Goal: Information Seeking & Learning: Learn about a topic

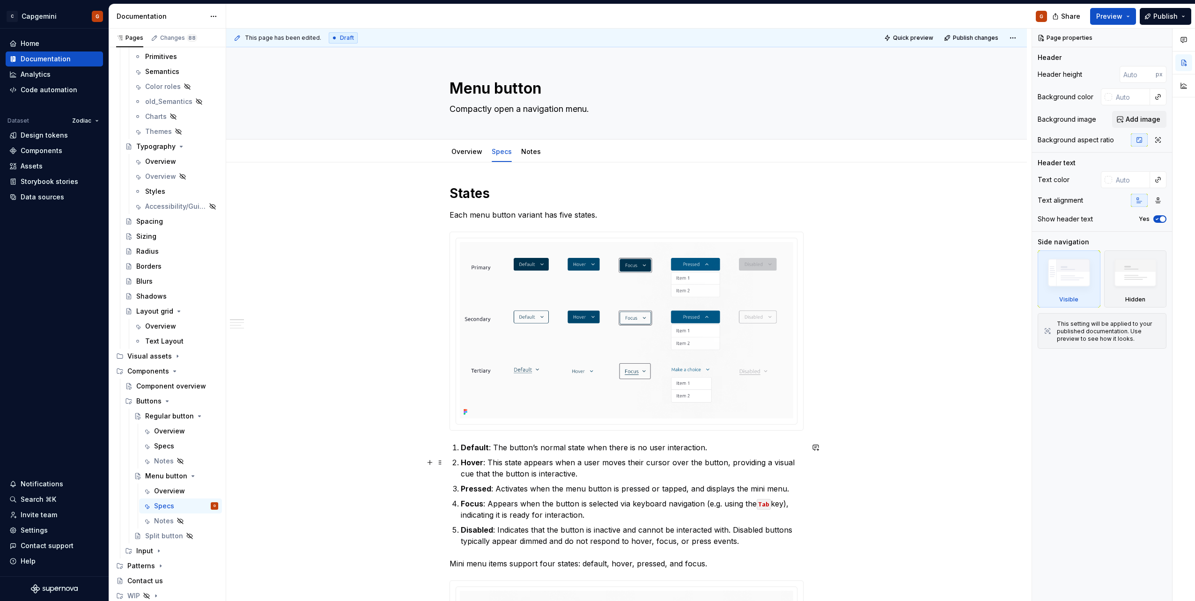
scroll to position [187, 0]
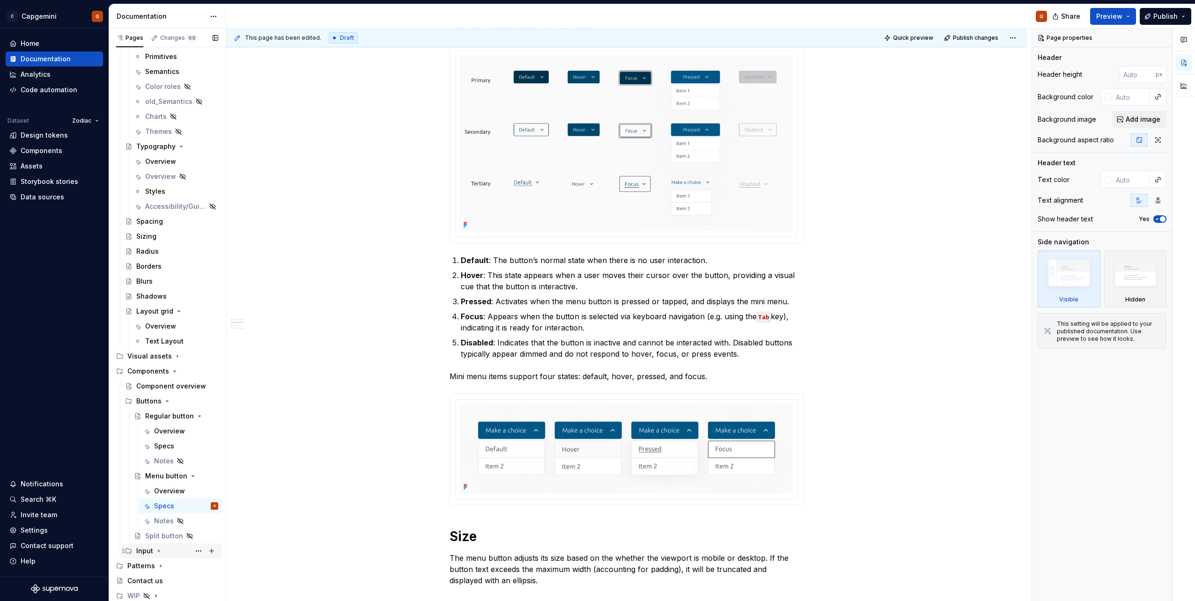
click at [151, 546] on div "Input" at bounding box center [144, 550] width 17 height 9
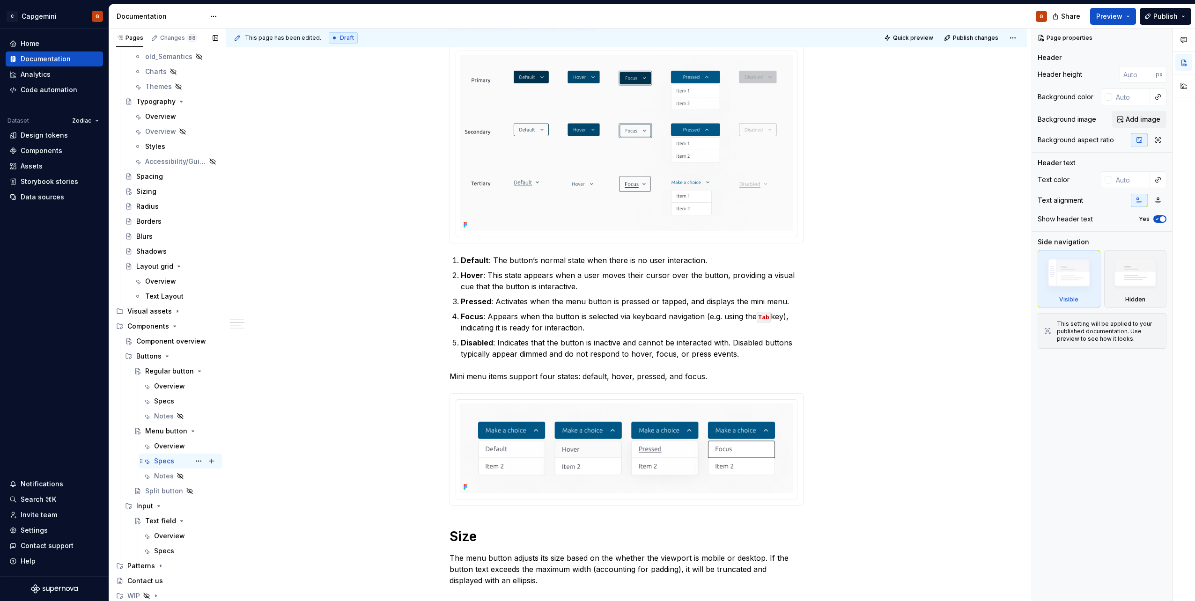
click at [170, 536] on div "Overview" at bounding box center [169, 535] width 31 height 9
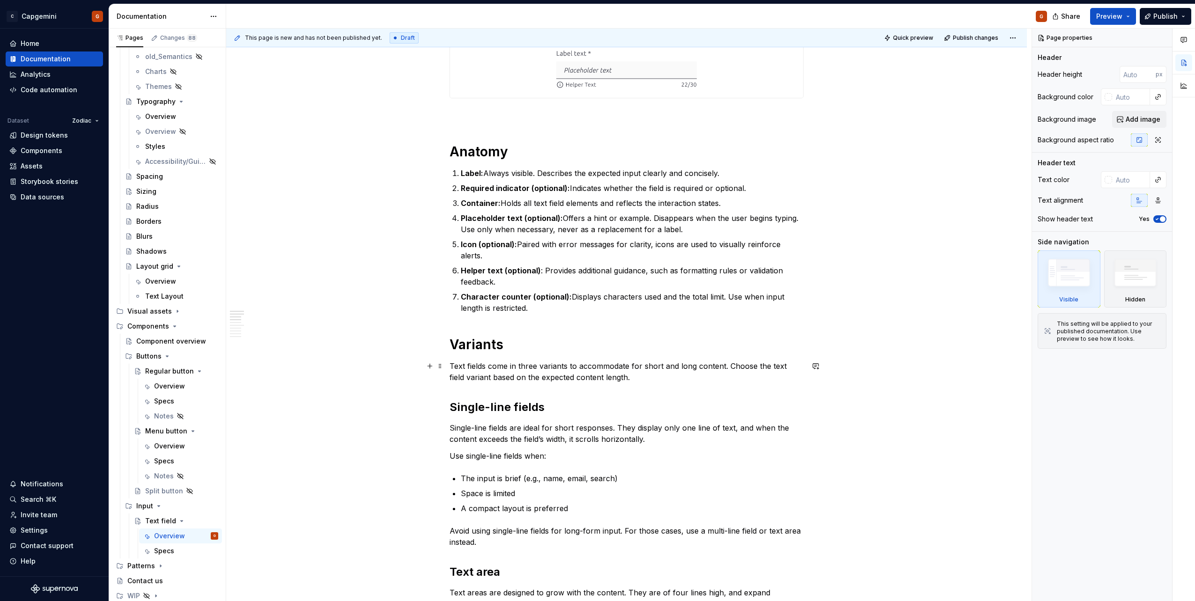
scroll to position [328, 0]
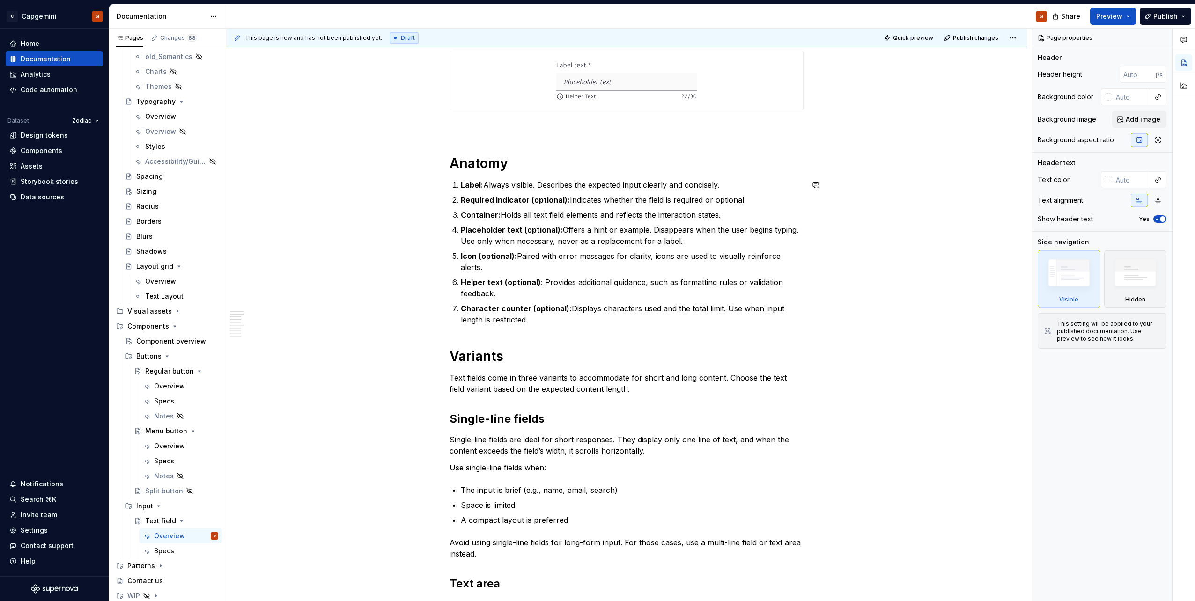
click at [540, 169] on h1 "Anatomy" at bounding box center [627, 163] width 354 height 17
type textarea "*"
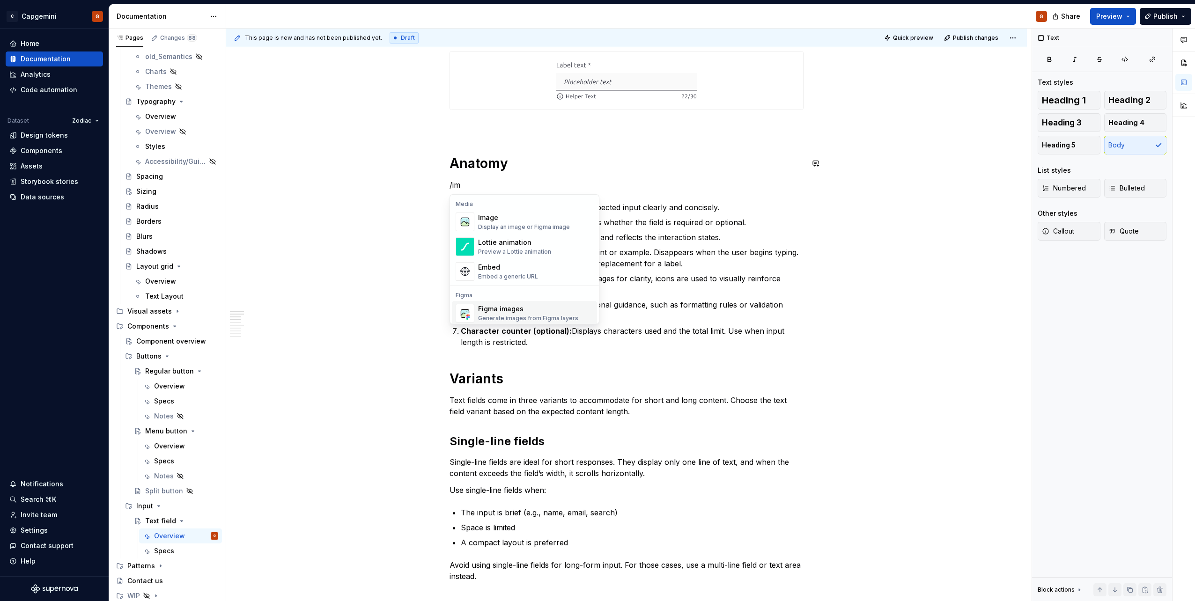
scroll to position [3, 0]
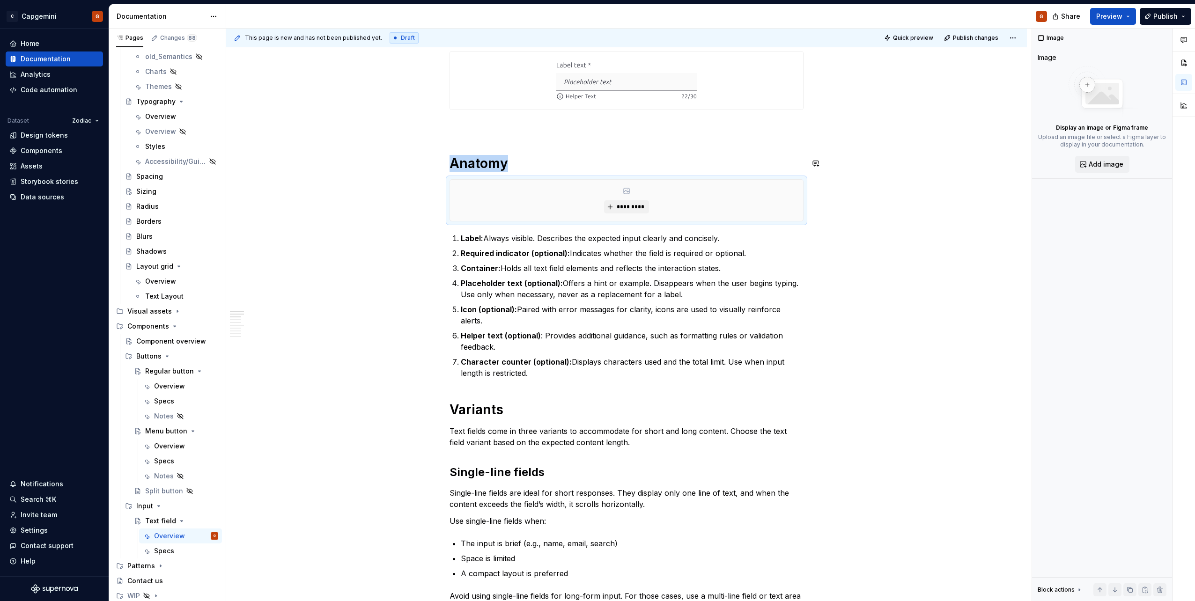
type textarea "*"
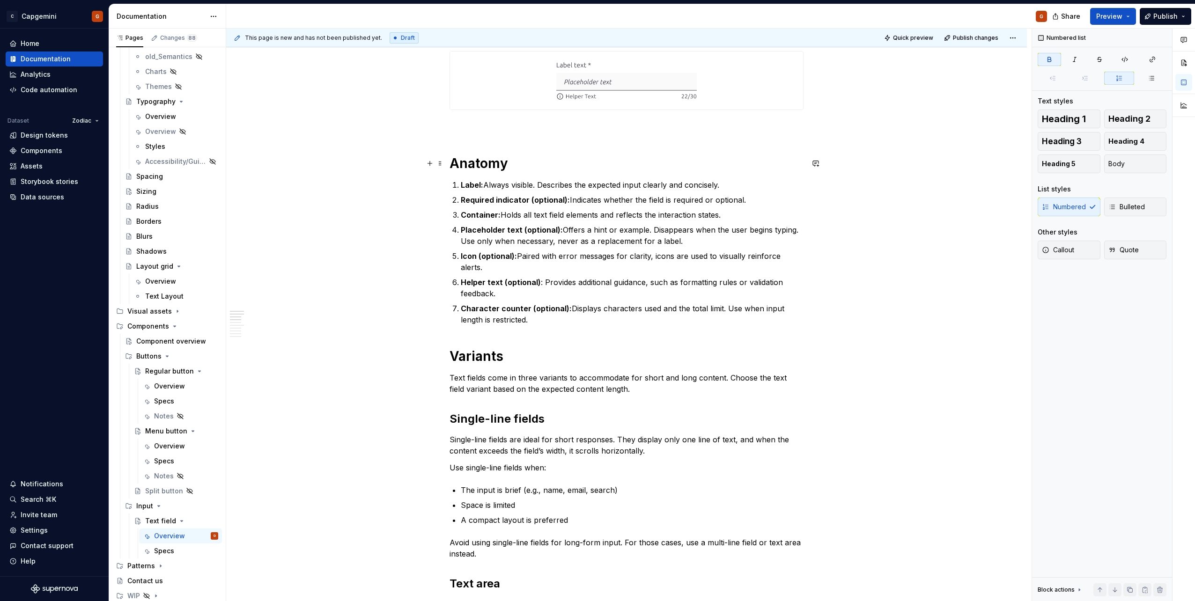
click at [586, 164] on h1 "Anatomy" at bounding box center [627, 163] width 354 height 17
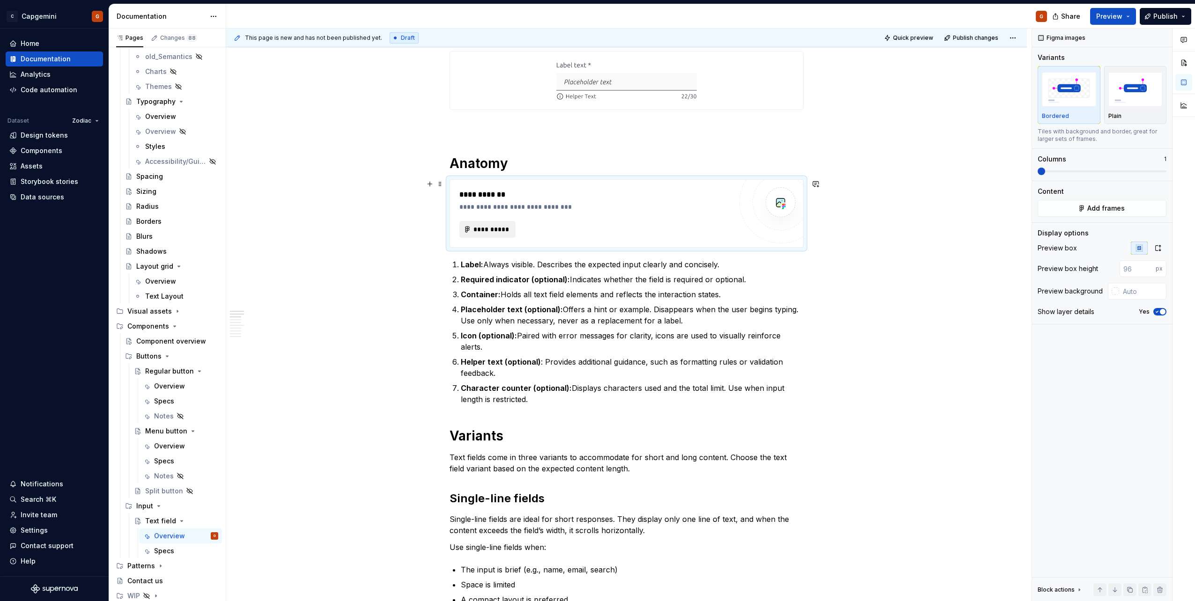
click at [504, 221] on button "**********" at bounding box center [487, 229] width 56 height 17
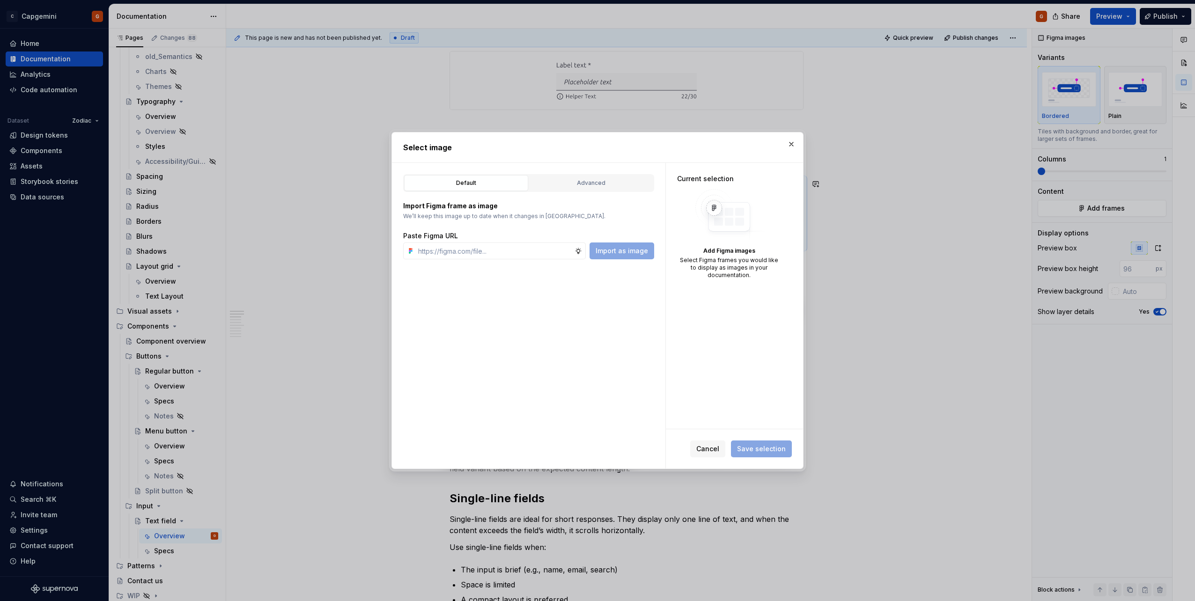
click at [571, 199] on div "Import Figma frame as image We’ll keep this image up to date when it changes in…" at bounding box center [528, 225] width 251 height 67
click at [579, 177] on button "Advanced" at bounding box center [591, 183] width 124 height 16
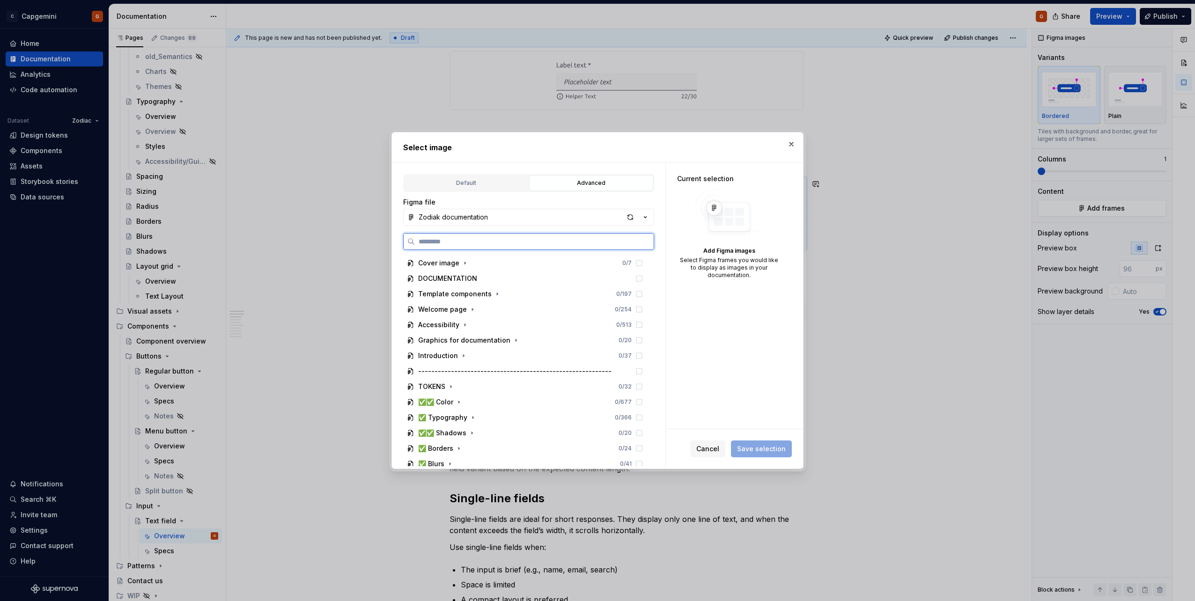
click at [469, 239] on input "search" at bounding box center [534, 241] width 239 height 9
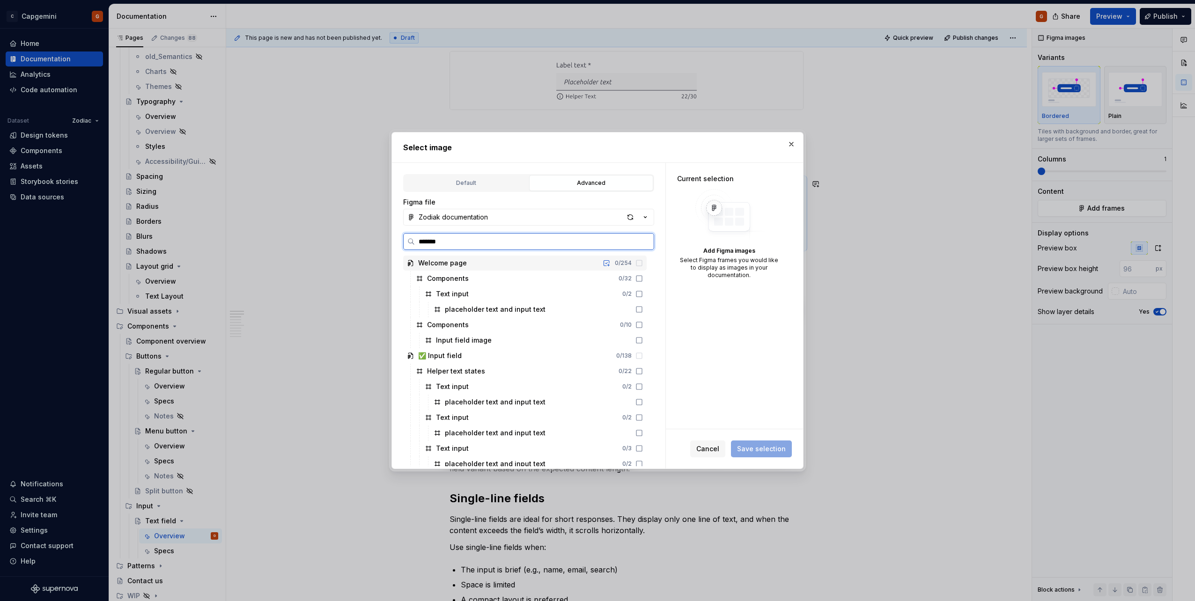
type input "********"
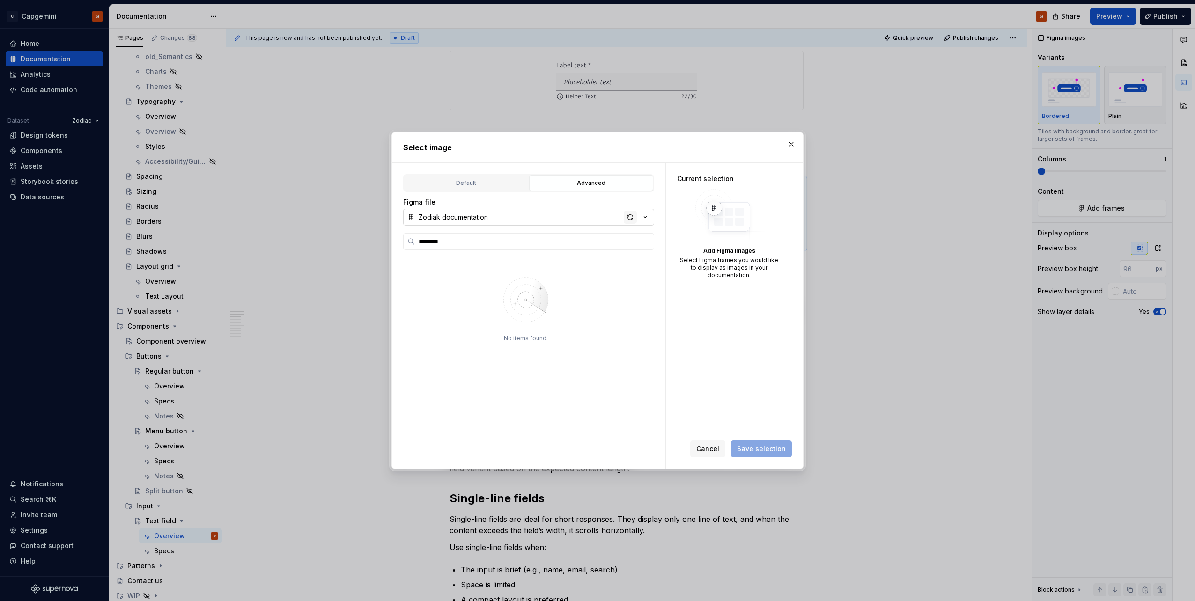
click at [632, 219] on div "button" at bounding box center [630, 217] width 13 height 13
type textarea "*"
click at [538, 239] on input "search" at bounding box center [534, 241] width 239 height 9
click at [600, 235] on label "********" at bounding box center [528, 241] width 251 height 17
click at [600, 237] on input "********" at bounding box center [534, 241] width 239 height 9
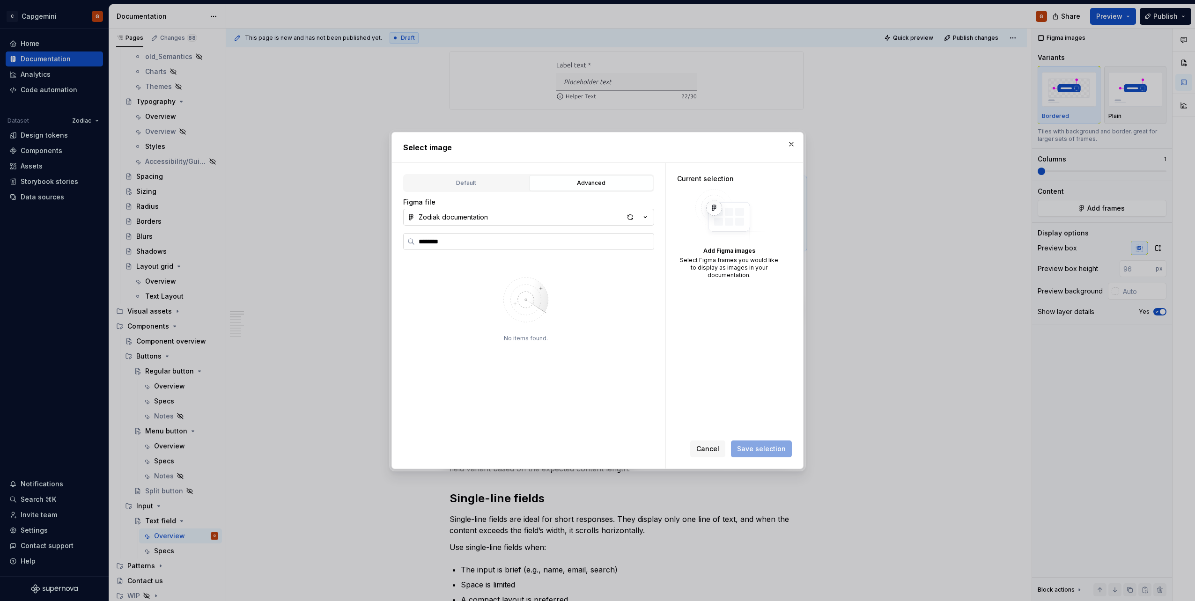
click at [600, 235] on label "********" at bounding box center [528, 241] width 251 height 17
click at [600, 237] on input "********" at bounding box center [534, 241] width 239 height 9
click at [600, 235] on label "********" at bounding box center [528, 241] width 251 height 17
click at [600, 237] on input "********" at bounding box center [534, 241] width 239 height 9
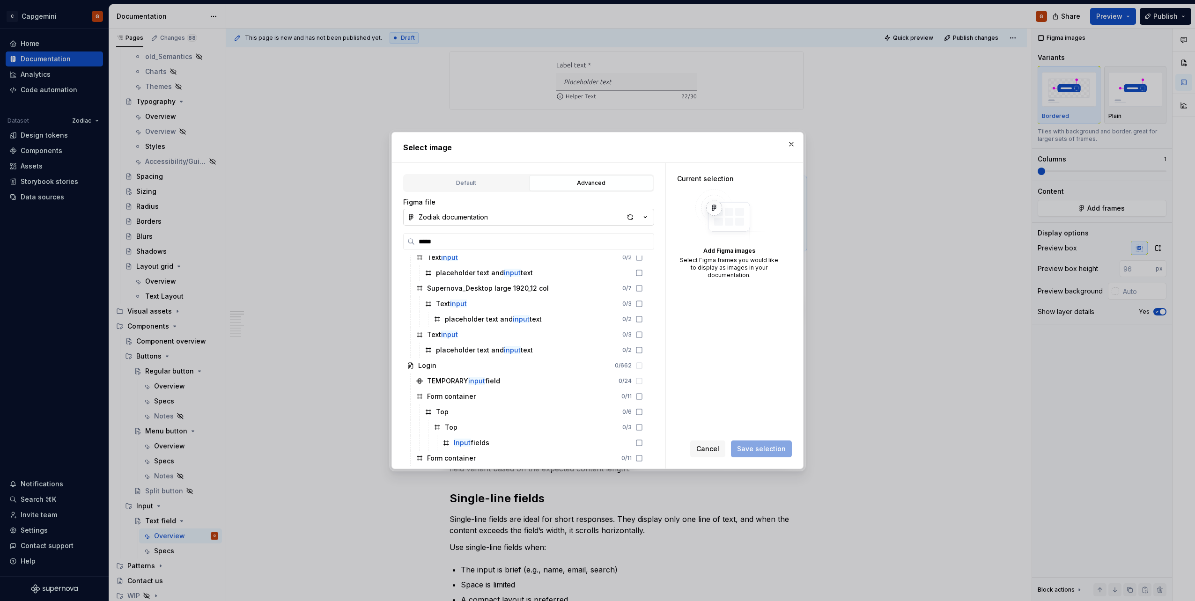
scroll to position [468, 0]
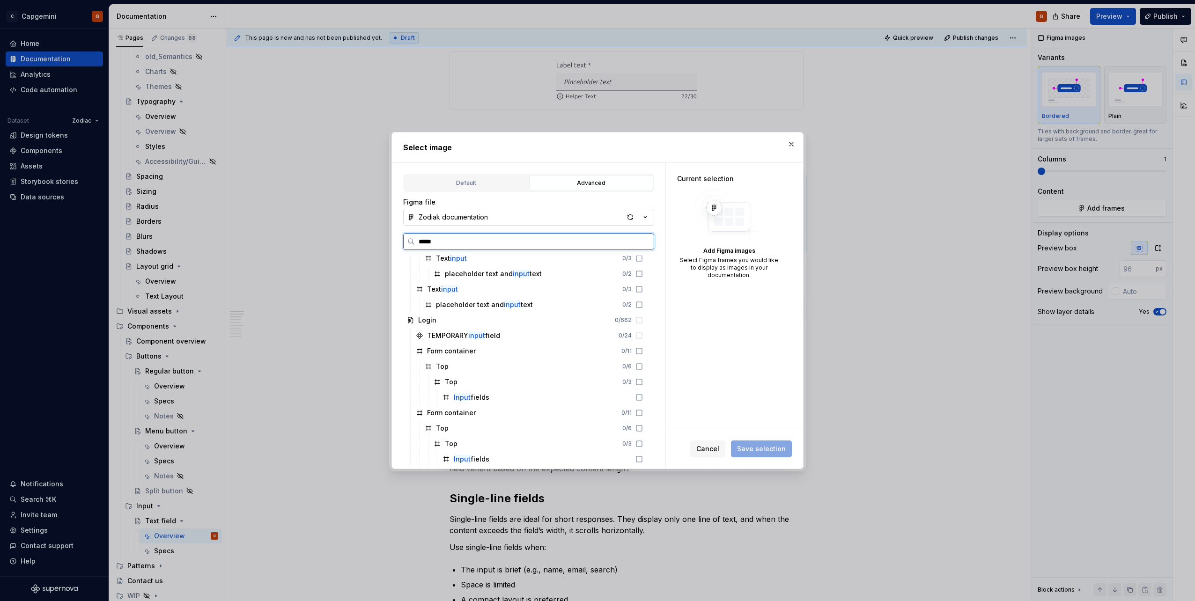
drag, startPoint x: 464, startPoint y: 246, endPoint x: 376, endPoint y: 240, distance: 87.8
click at [376, 240] on div "Select image Default Advanced Import Figma frame as image We’ll keep this image…" at bounding box center [597, 300] width 1195 height 601
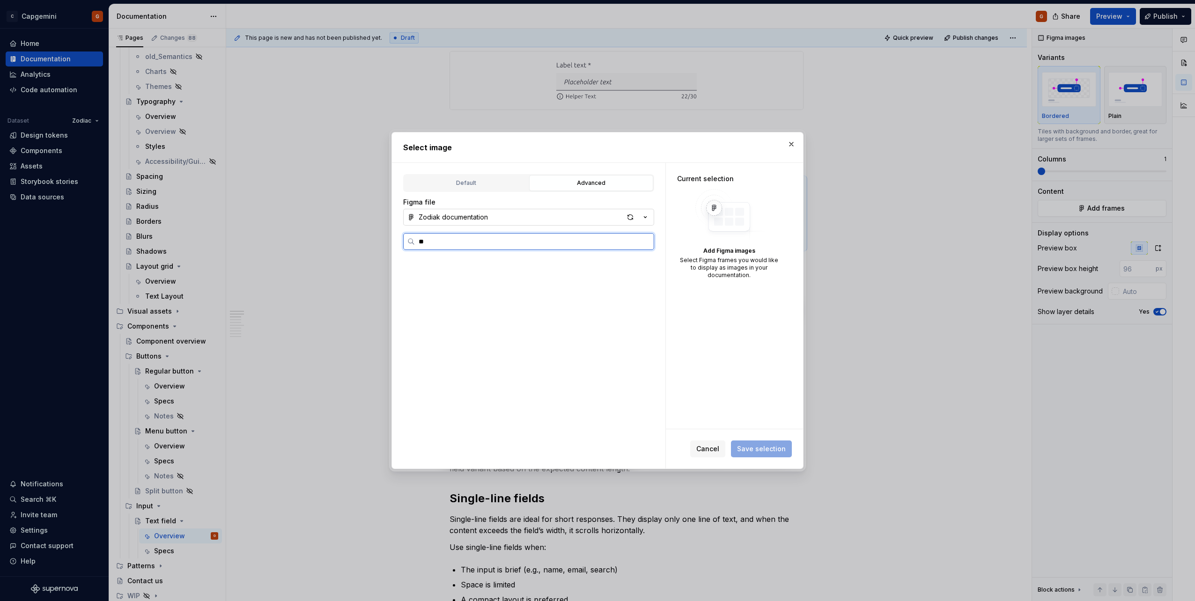
scroll to position [0, 0]
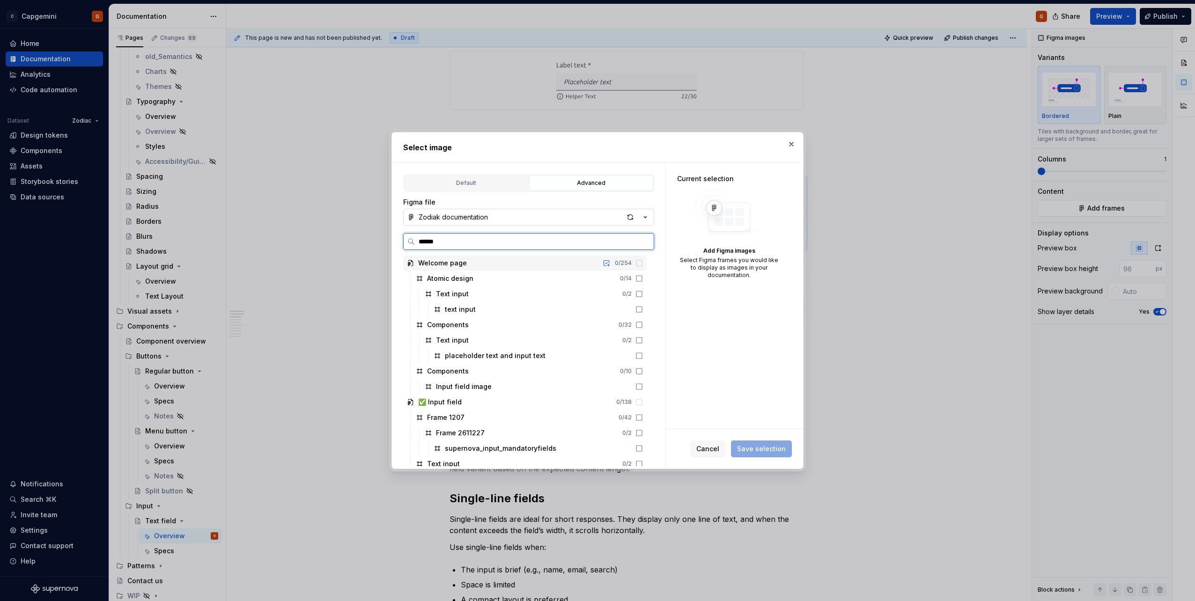
type input "*******"
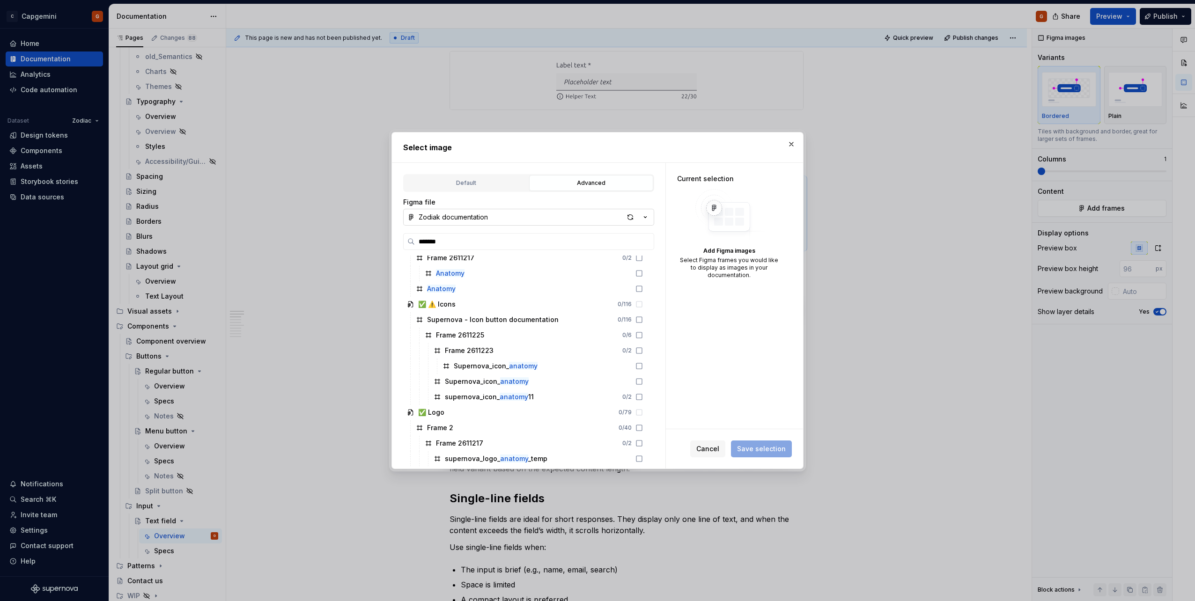
scroll to position [191, 0]
click at [627, 217] on div "button" at bounding box center [630, 217] width 13 height 13
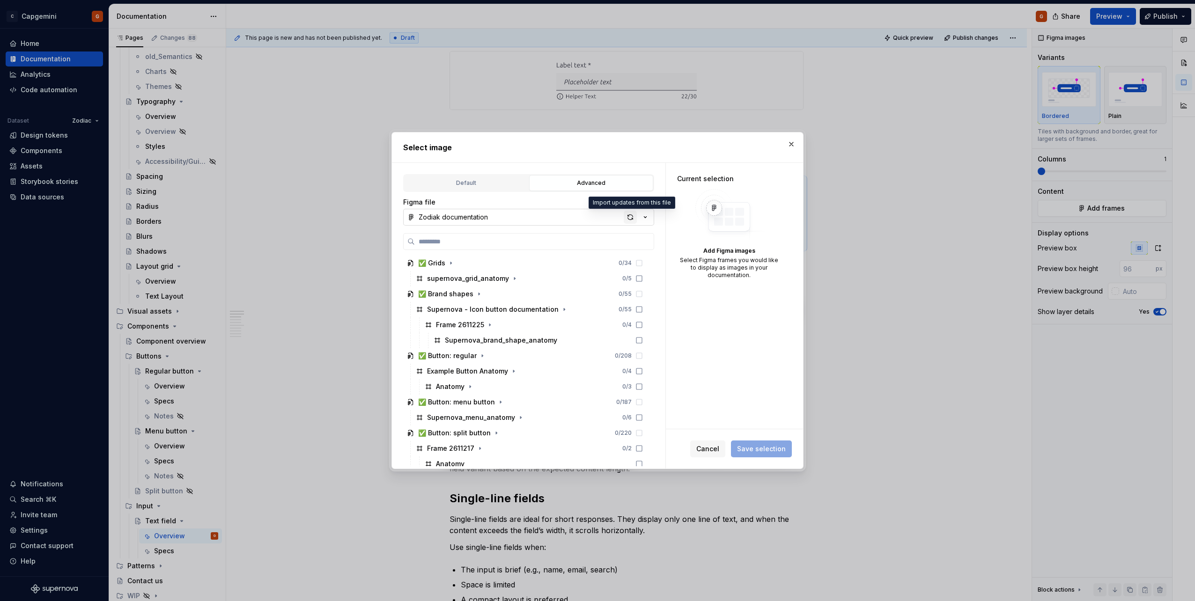
click at [634, 220] on div "button" at bounding box center [630, 217] width 13 height 13
type textarea "*"
click at [541, 238] on input "search" at bounding box center [534, 241] width 239 height 9
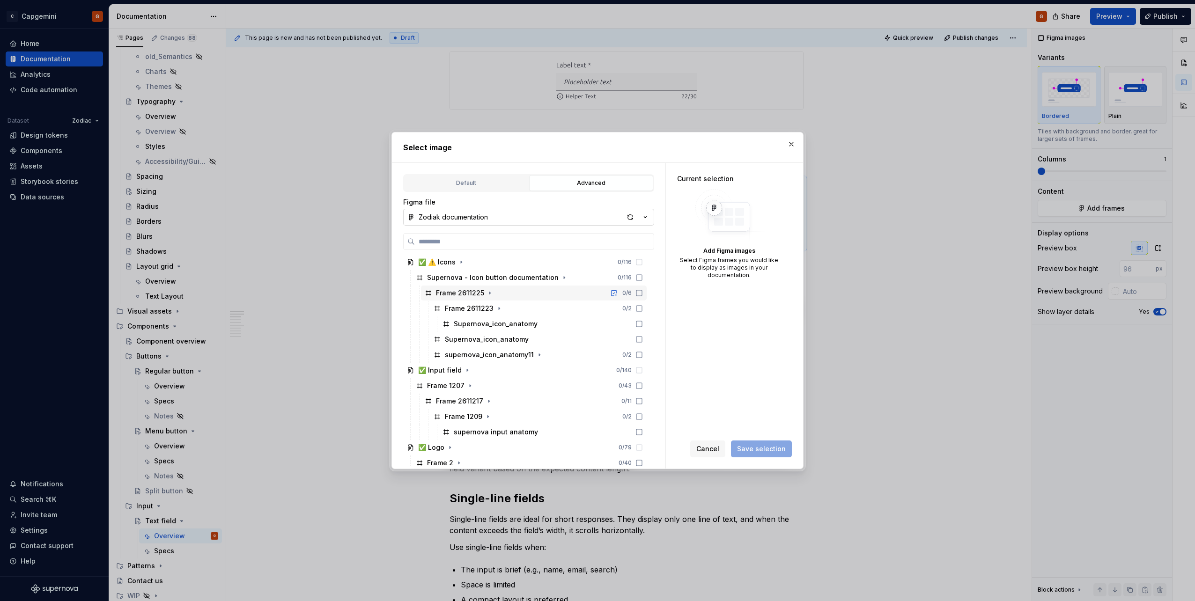
scroll to position [268, 0]
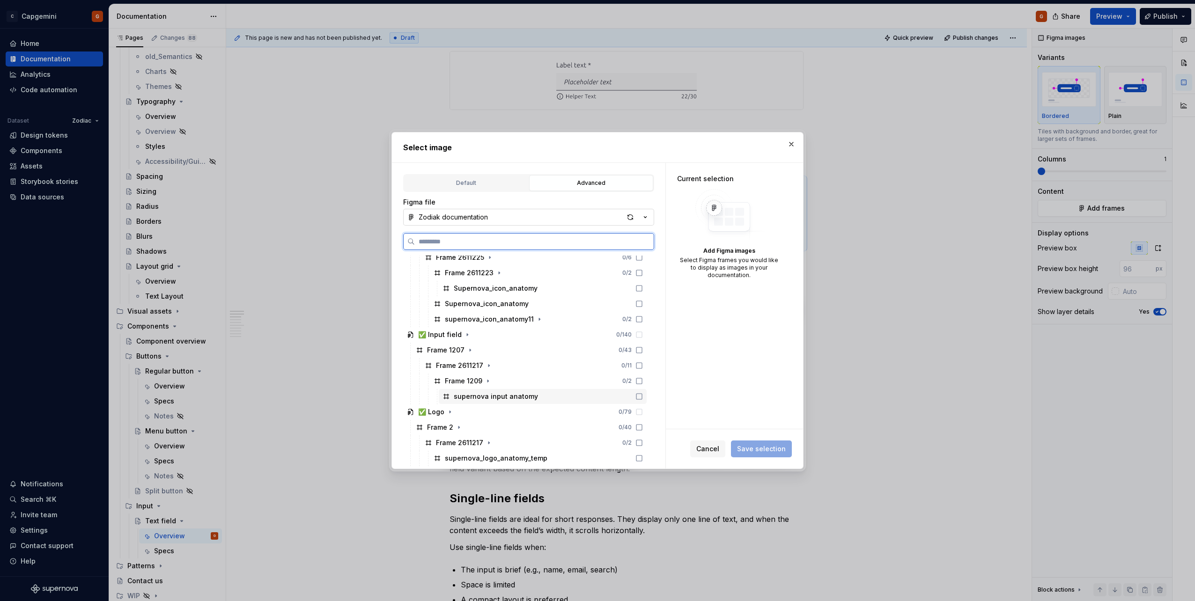
click at [511, 396] on div "supernova input anatomy" at bounding box center [496, 396] width 84 height 9
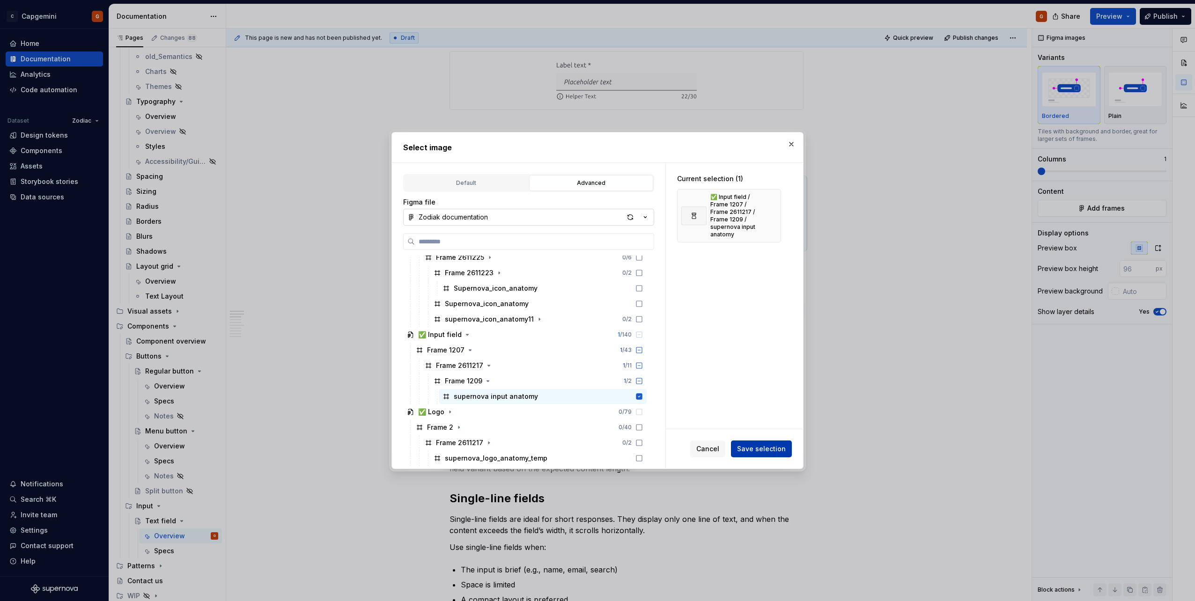
click at [763, 447] on span "Save selection" at bounding box center [761, 448] width 49 height 9
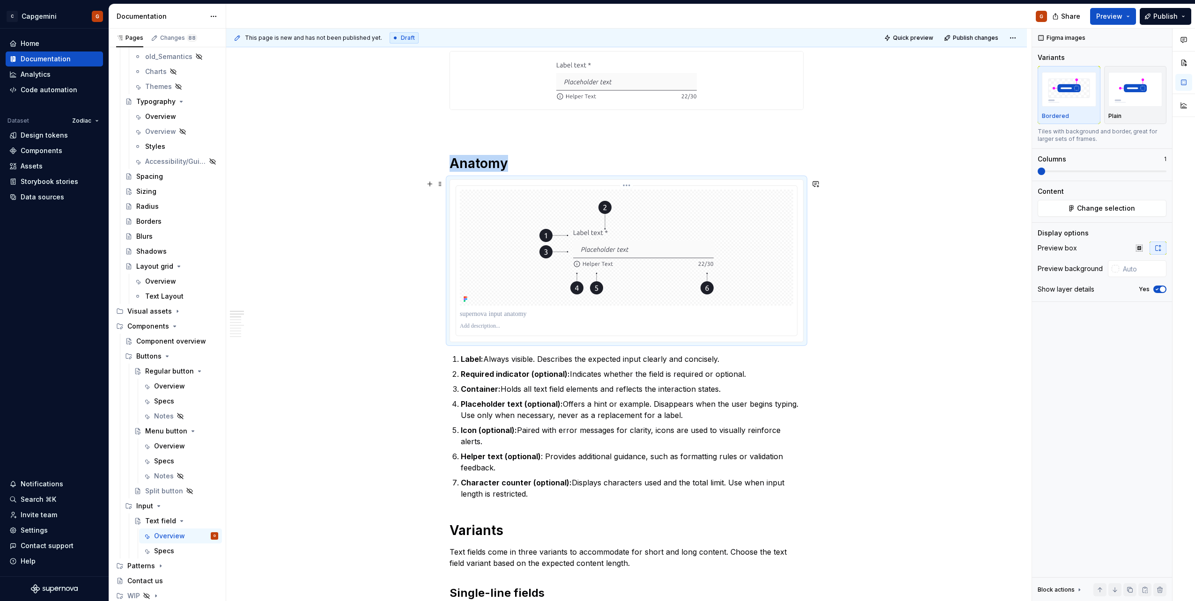
click at [629, 186] on html "C Capgemini G Home Documentation Analytics Code automation Dataset Zodiac Desig…" at bounding box center [597, 300] width 1195 height 601
click at [666, 220] on div "Update Figma image" at bounding box center [671, 215] width 69 height 9
click at [1118, 264] on div at bounding box center [1113, 268] width 11 height 17
click at [1140, 270] on input "text" at bounding box center [1142, 268] width 47 height 17
type input "#FFFFFF"
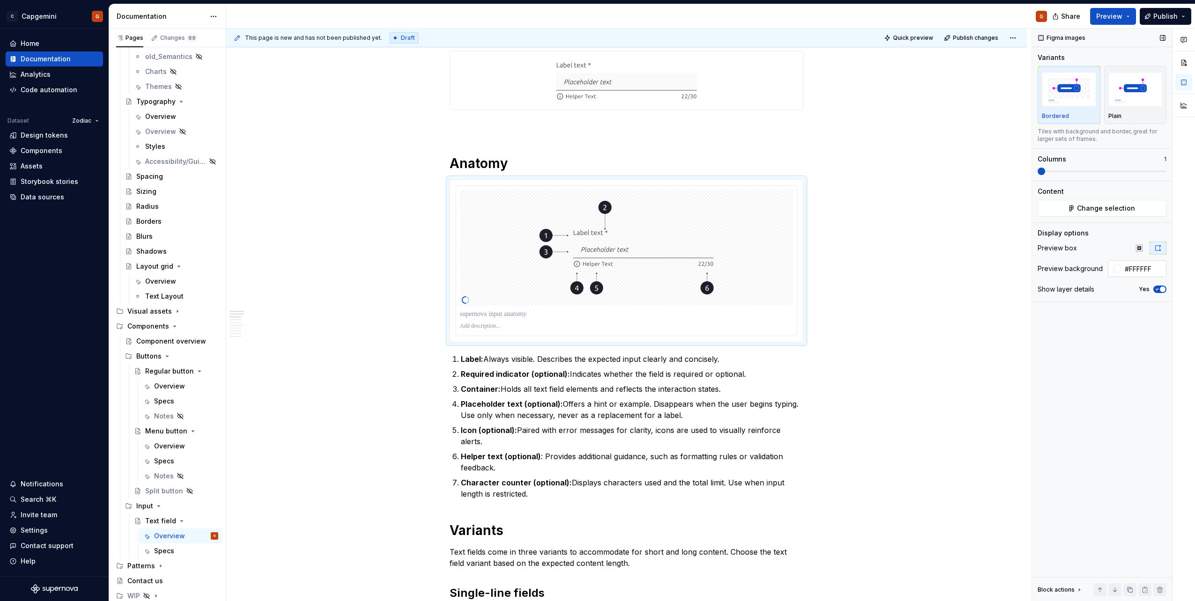
type button "on"
click at [1158, 287] on icon "button" at bounding box center [1156, 290] width 7 height 6
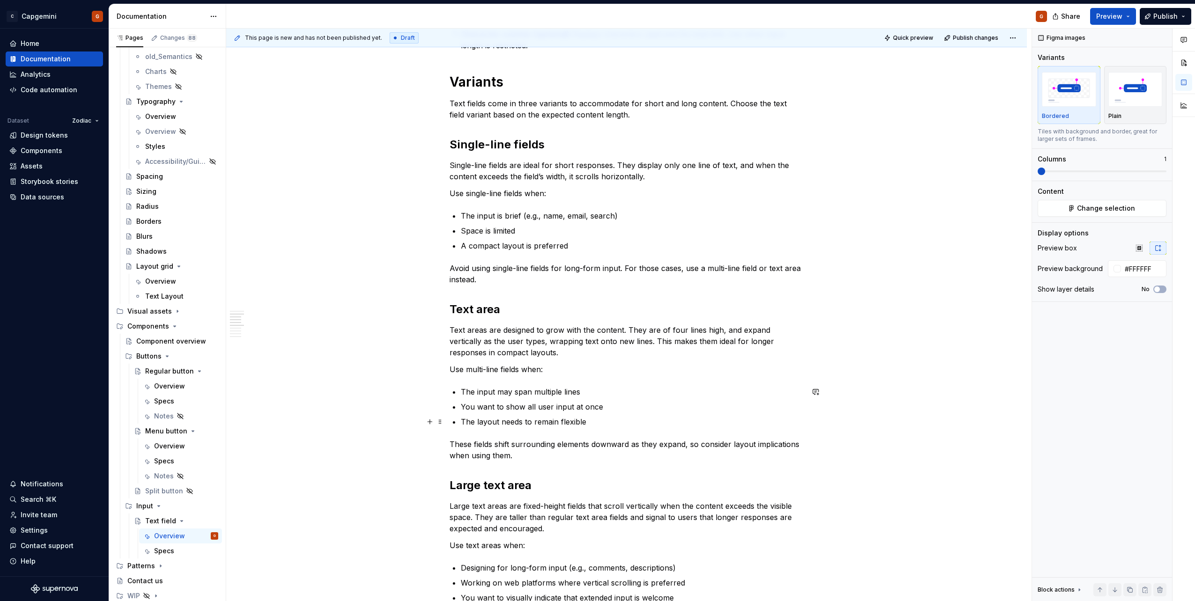
scroll to position [749, 0]
click at [636, 117] on p "Text fields come in three variants to accommodate for short and long content. C…" at bounding box center [627, 112] width 354 height 22
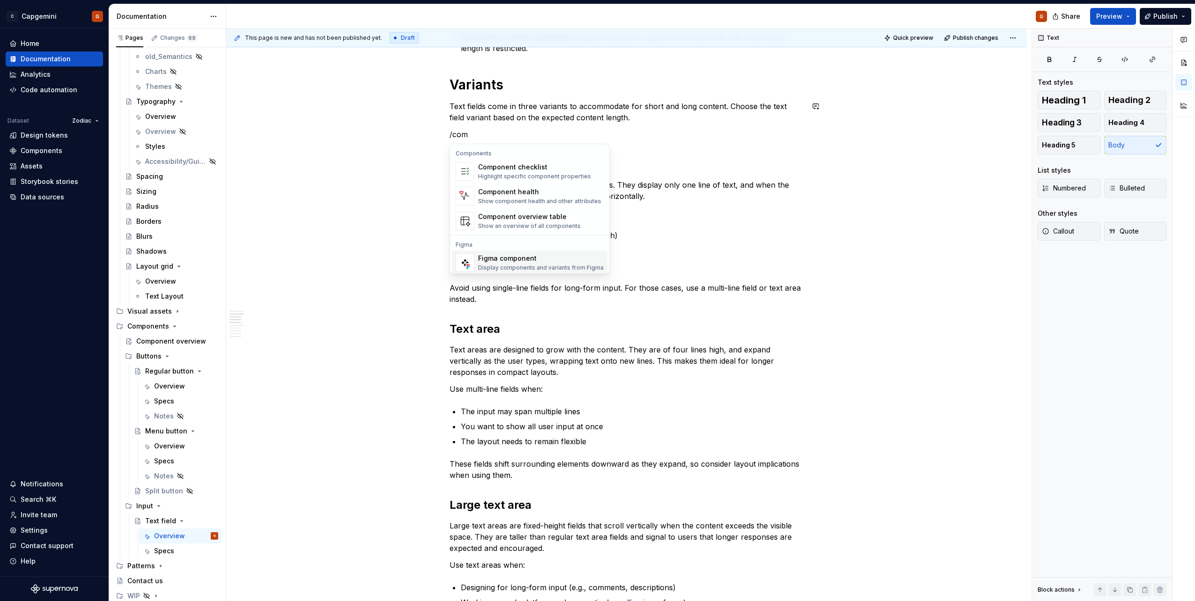
scroll to position [9, 0]
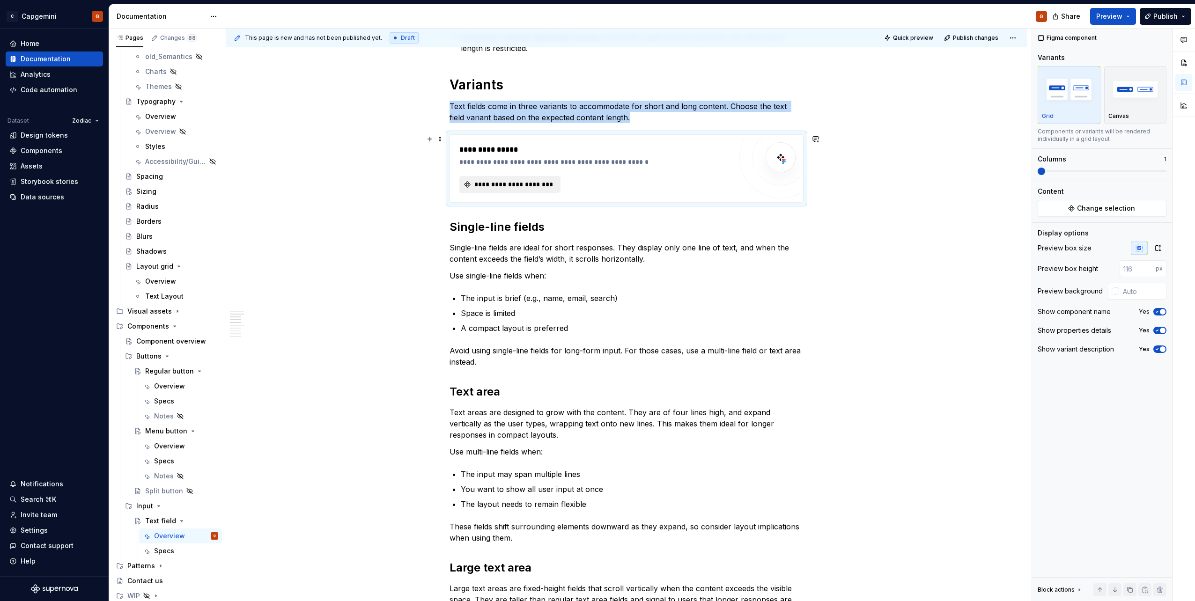
click at [520, 177] on button "**********" at bounding box center [509, 184] width 101 height 17
type textarea "*"
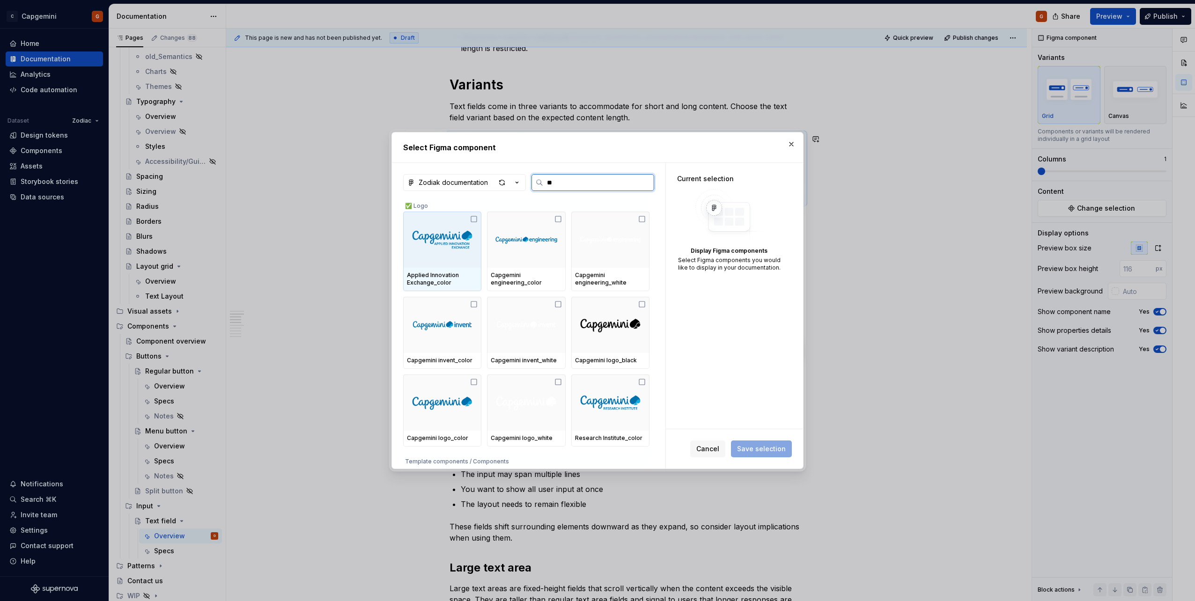
type input "***"
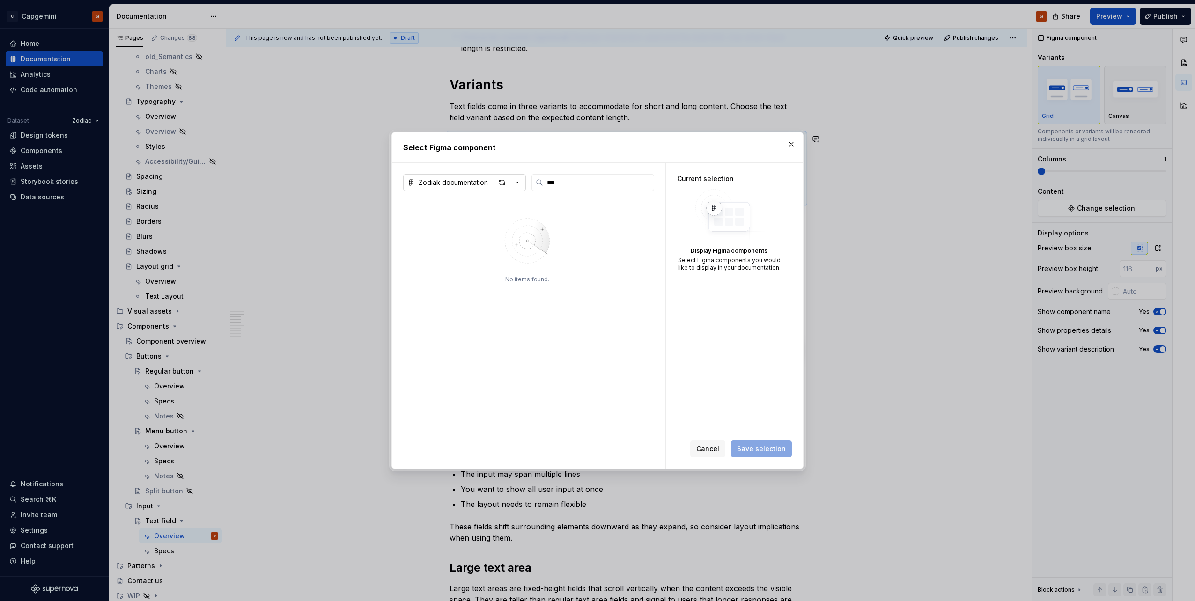
click at [518, 184] on icon "button" at bounding box center [516, 182] width 9 height 9
click at [469, 217] on div "Zodiak_designsystem" at bounding box center [465, 215] width 71 height 9
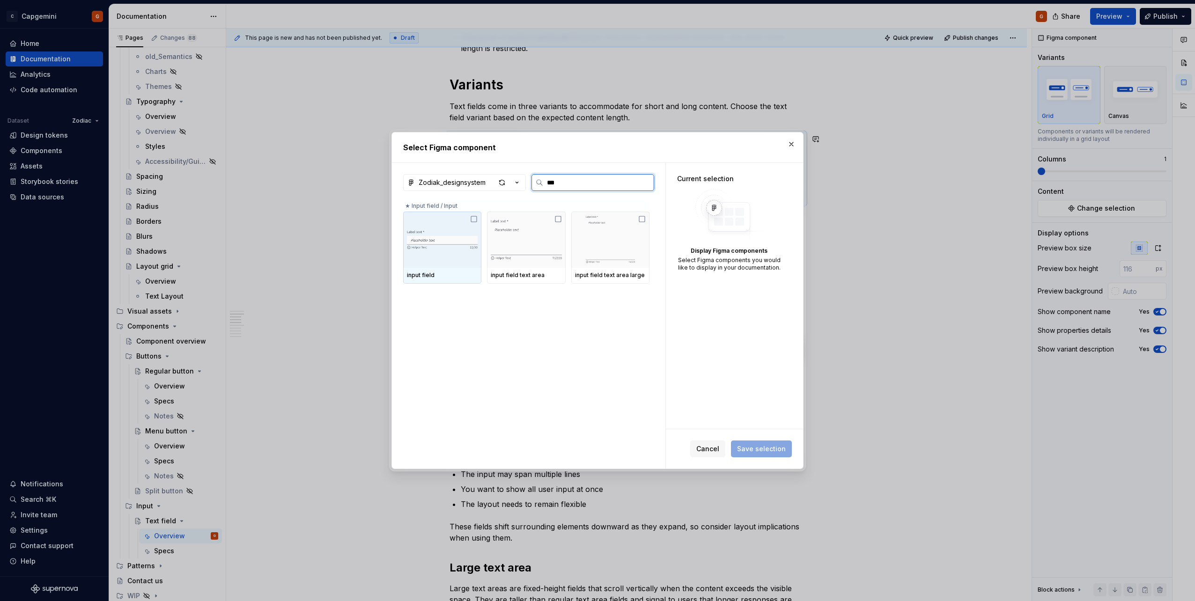
click at [452, 260] on div at bounding box center [442, 240] width 78 height 56
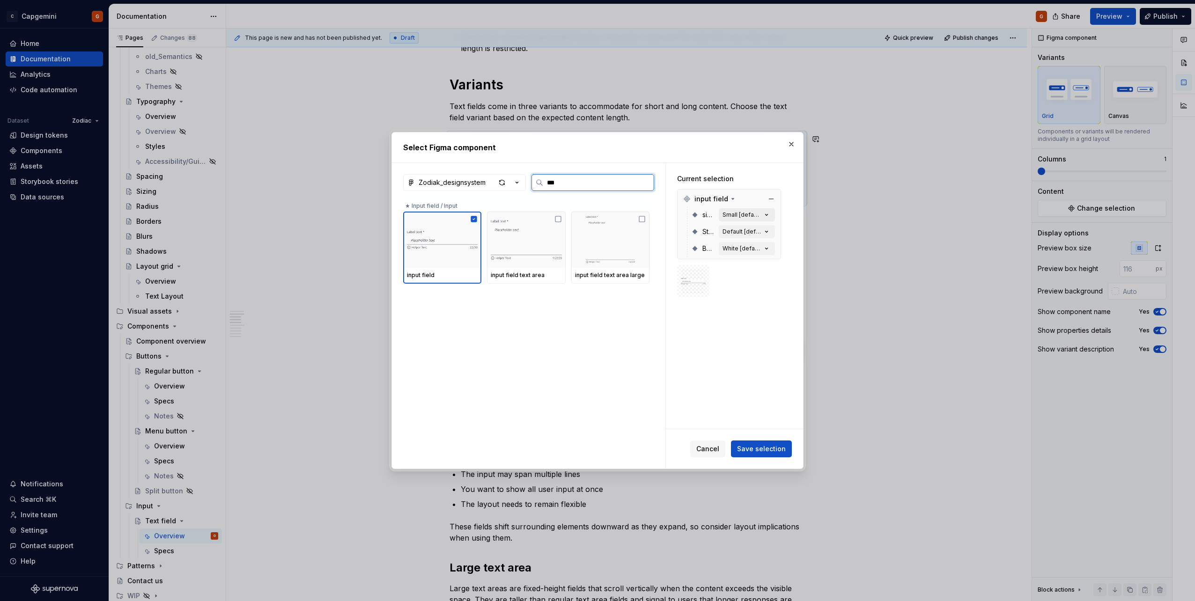
click at [749, 215] on div "Small [default]" at bounding box center [741, 214] width 39 height 7
click at [766, 215] on icon "button" at bounding box center [767, 214] width 2 height 1
click at [761, 218] on button "Small [default]" at bounding box center [747, 214] width 56 height 13
click at [770, 450] on span "Save selection" at bounding box center [761, 448] width 49 height 9
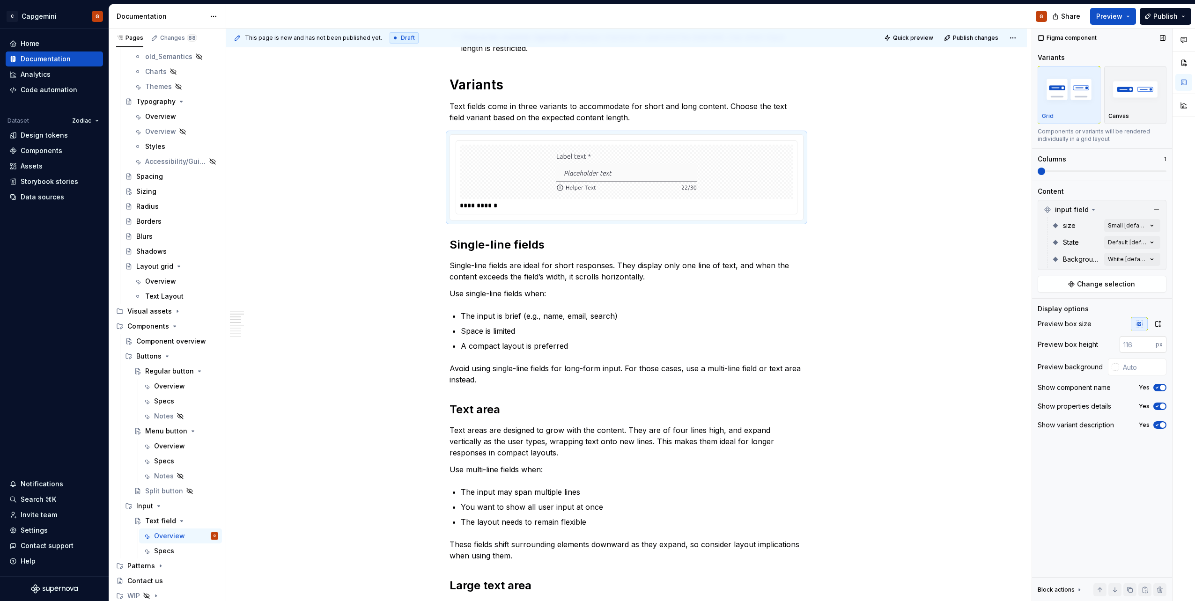
click at [1129, 349] on input "number" at bounding box center [1138, 344] width 36 height 17
click at [1121, 339] on input "number" at bounding box center [1138, 344] width 36 height 17
click at [1118, 343] on div "Preview box height px" at bounding box center [1102, 344] width 129 height 17
click at [1127, 362] on input "text" at bounding box center [1142, 367] width 47 height 17
type input "#FFFFFF"
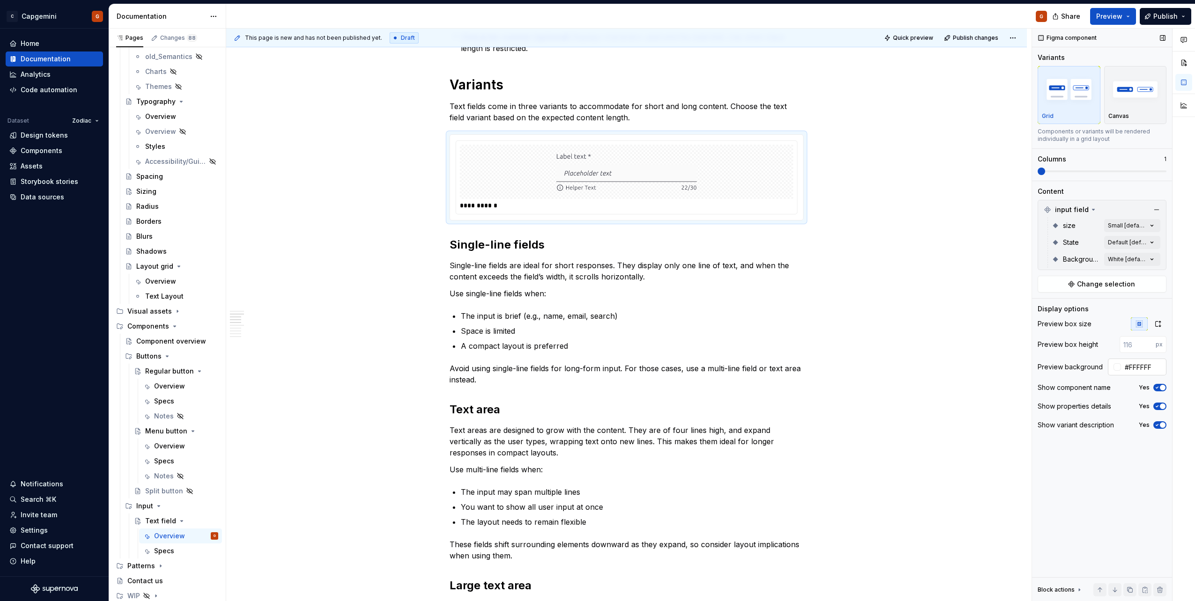
type button "on"
click at [642, 271] on p "Single-line fields are ideal for short responses. They display only one line of…" at bounding box center [627, 271] width 354 height 22
click at [654, 179] on img at bounding box center [626, 171] width 140 height 47
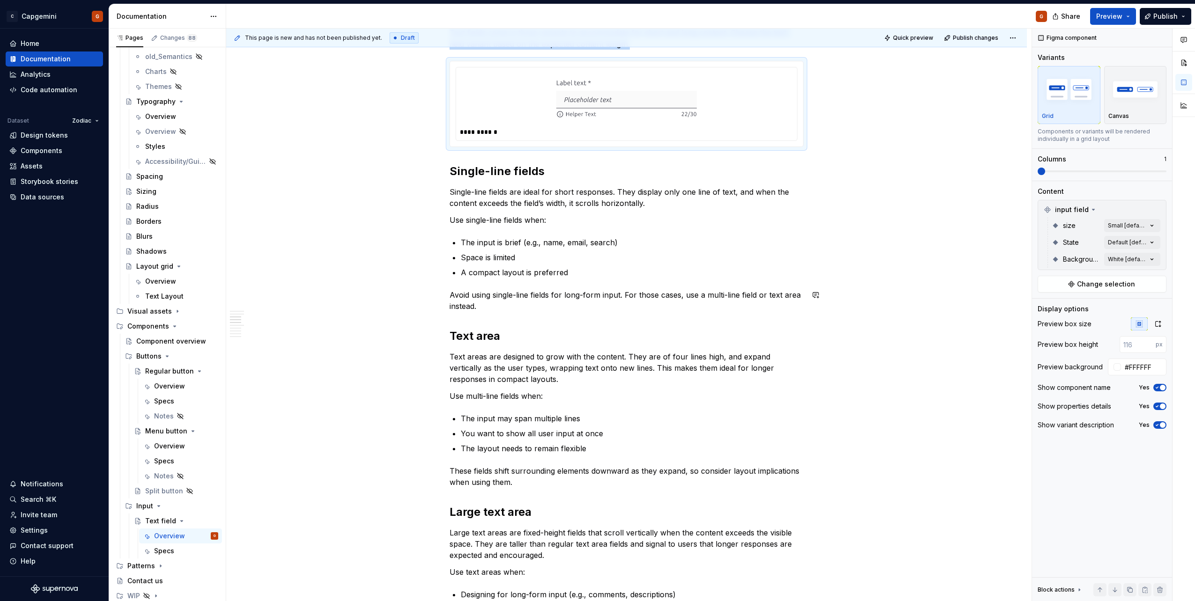
scroll to position [702, 0]
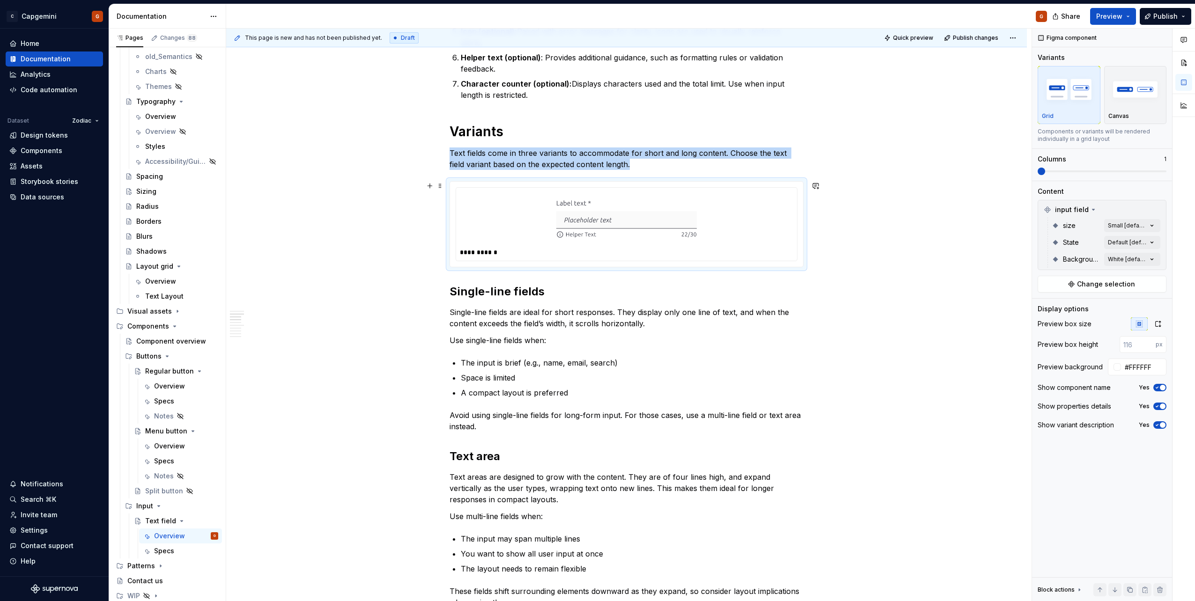
click at [751, 198] on div at bounding box center [626, 219] width 333 height 54
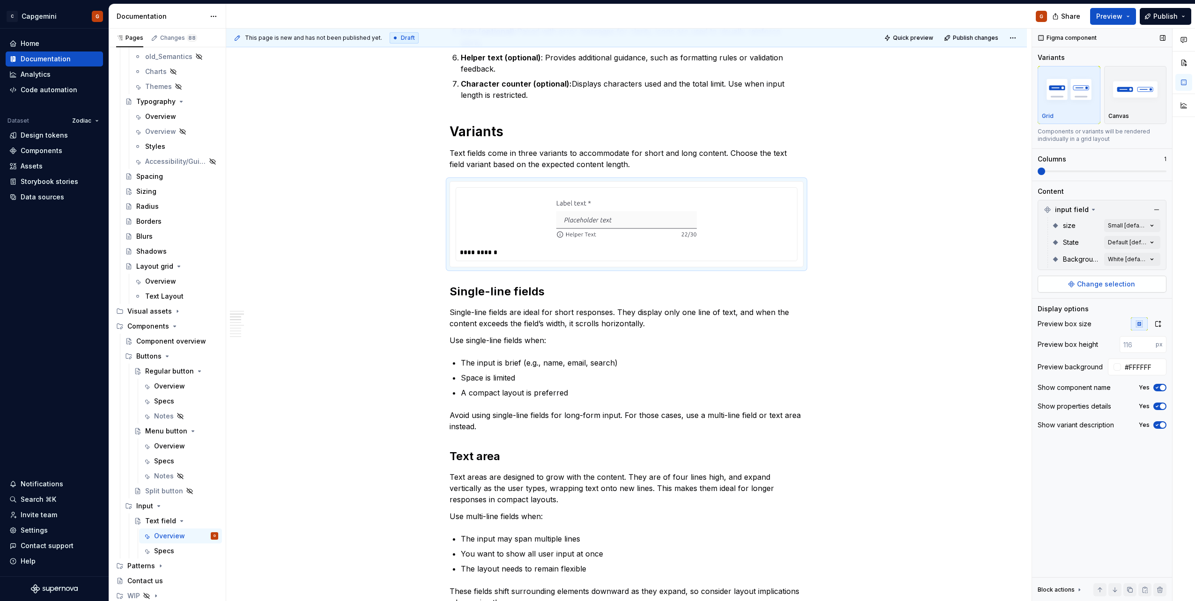
click at [1086, 285] on span "Change selection" at bounding box center [1106, 284] width 58 height 9
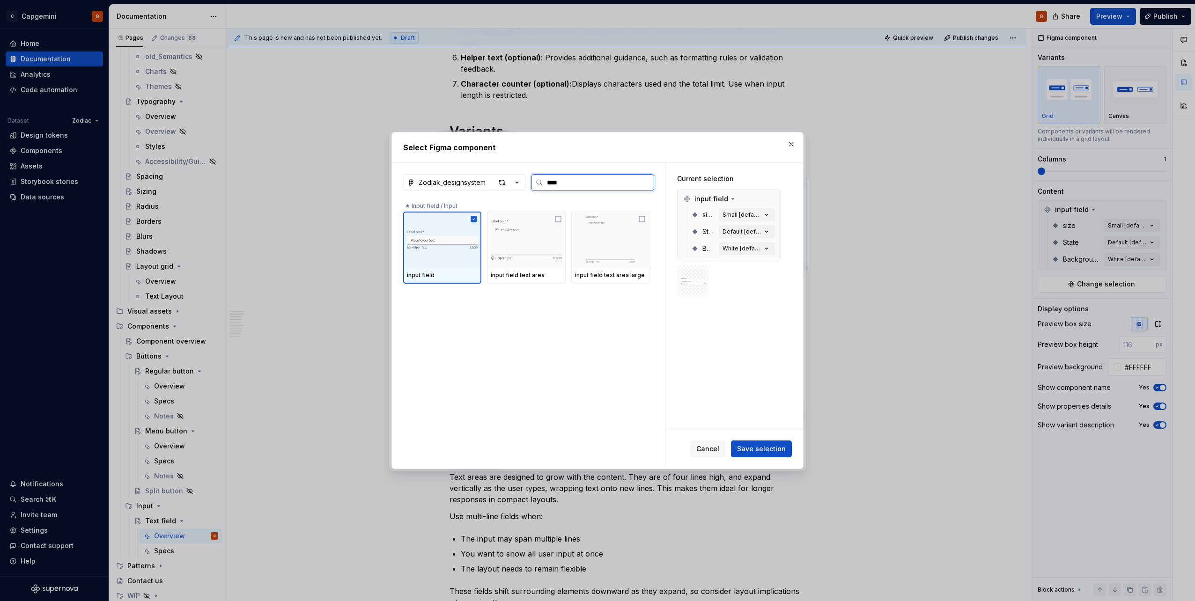
type input "*****"
click at [523, 229] on img at bounding box center [526, 239] width 71 height 49
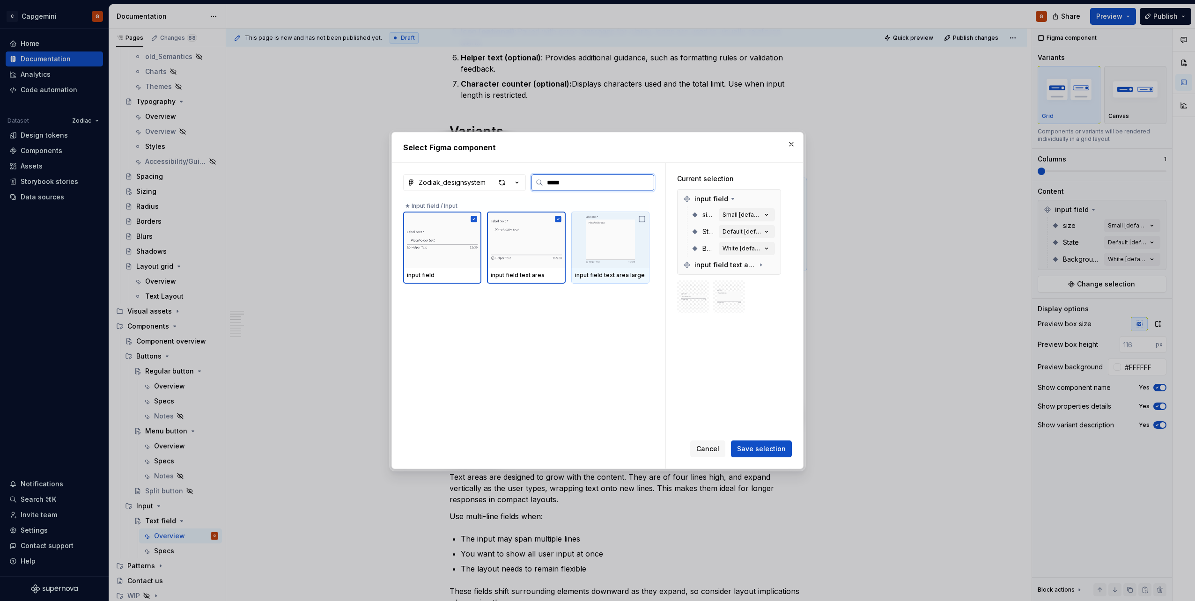
click at [587, 235] on img at bounding box center [610, 239] width 71 height 49
click at [774, 446] on span "Save selection" at bounding box center [761, 448] width 49 height 9
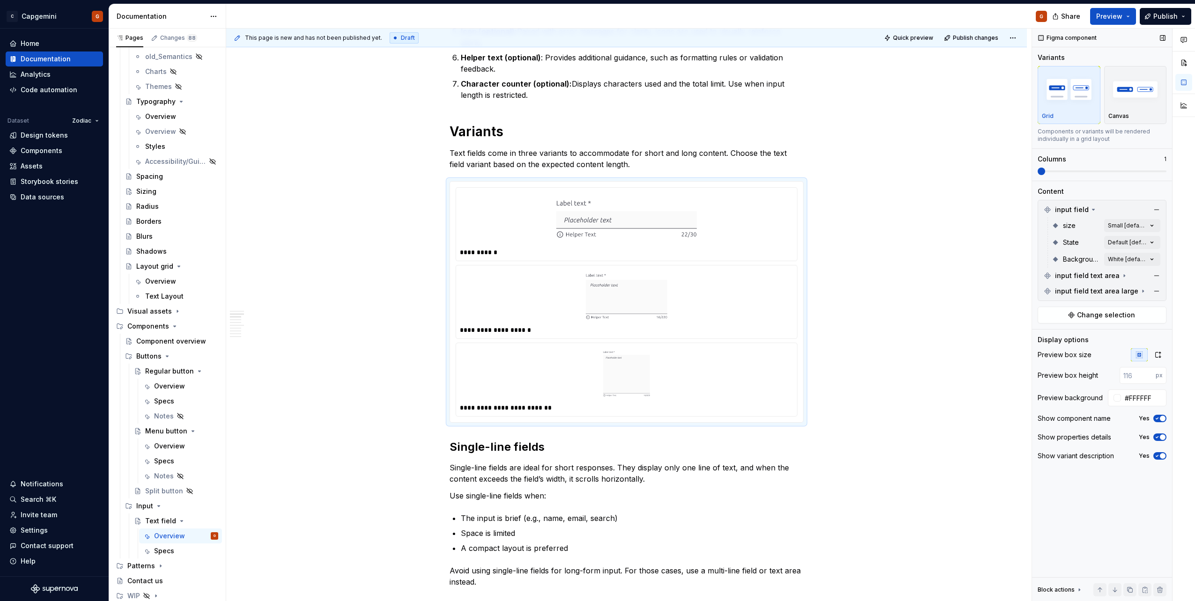
click at [1128, 172] on span at bounding box center [1102, 171] width 129 height 2
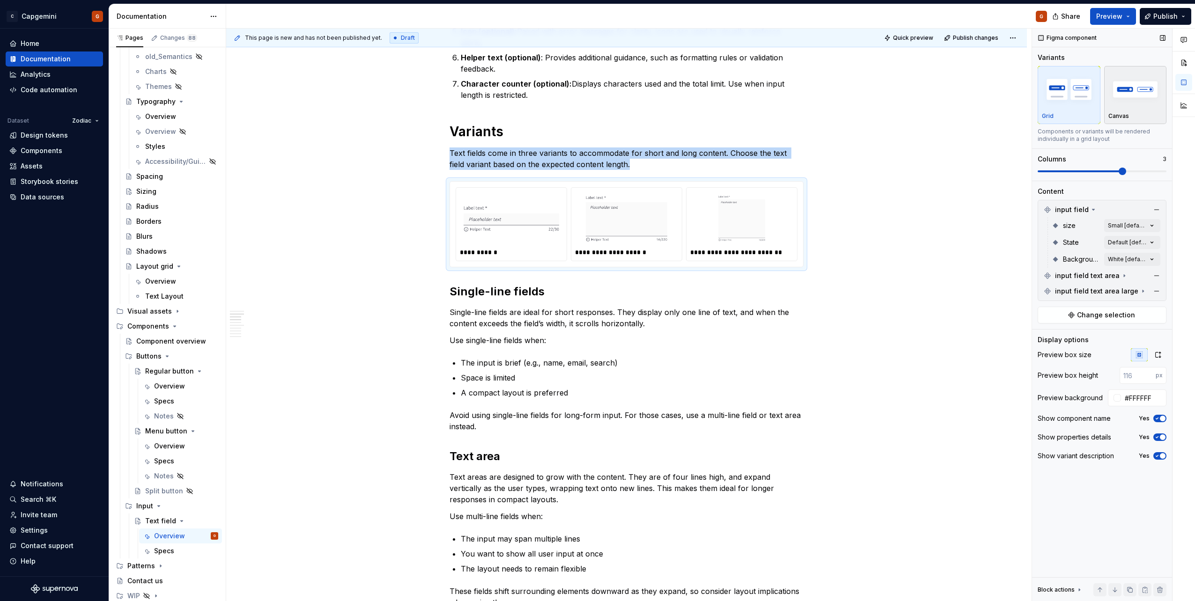
click at [1117, 112] on p "Canvas" at bounding box center [1118, 115] width 21 height 7
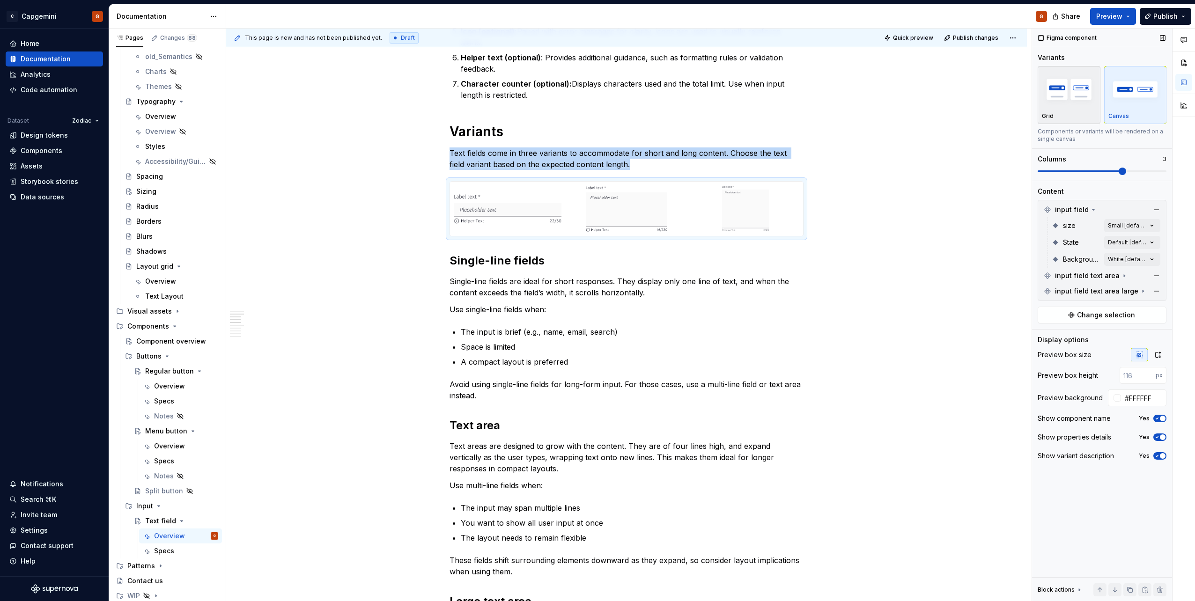
click at [1075, 107] on div "button" at bounding box center [1069, 89] width 54 height 38
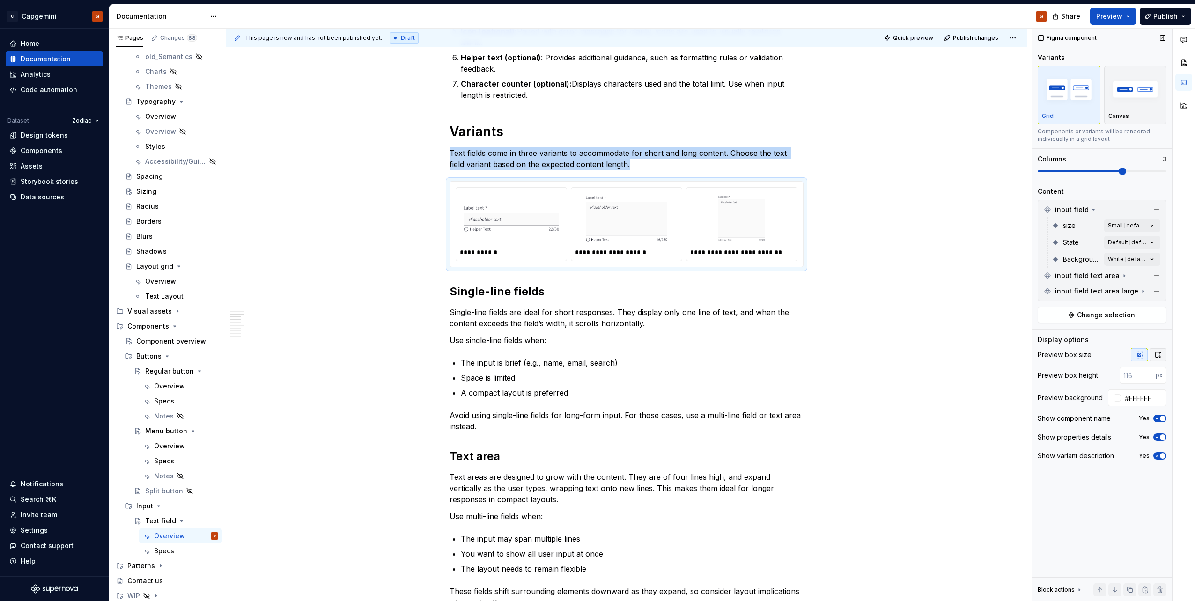
click at [1162, 357] on button "button" at bounding box center [1158, 354] width 17 height 13
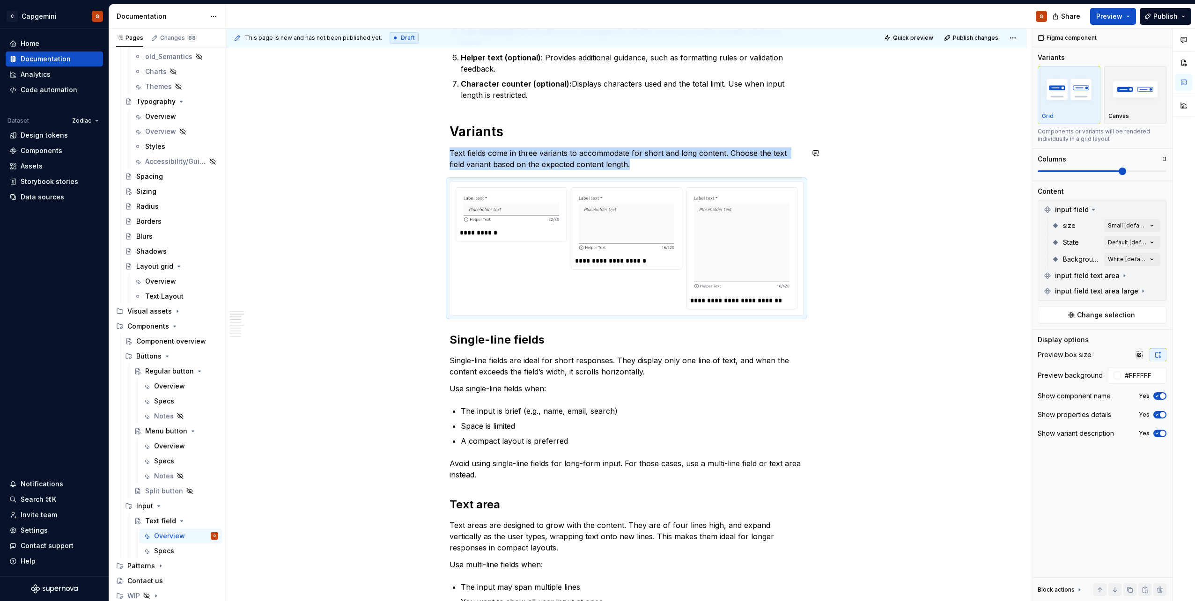
click at [674, 171] on div "**********" at bounding box center [627, 540] width 354 height 2114
click at [649, 167] on p "Text fields come in three variants to accommodate for short and long content. C…" at bounding box center [627, 158] width 354 height 22
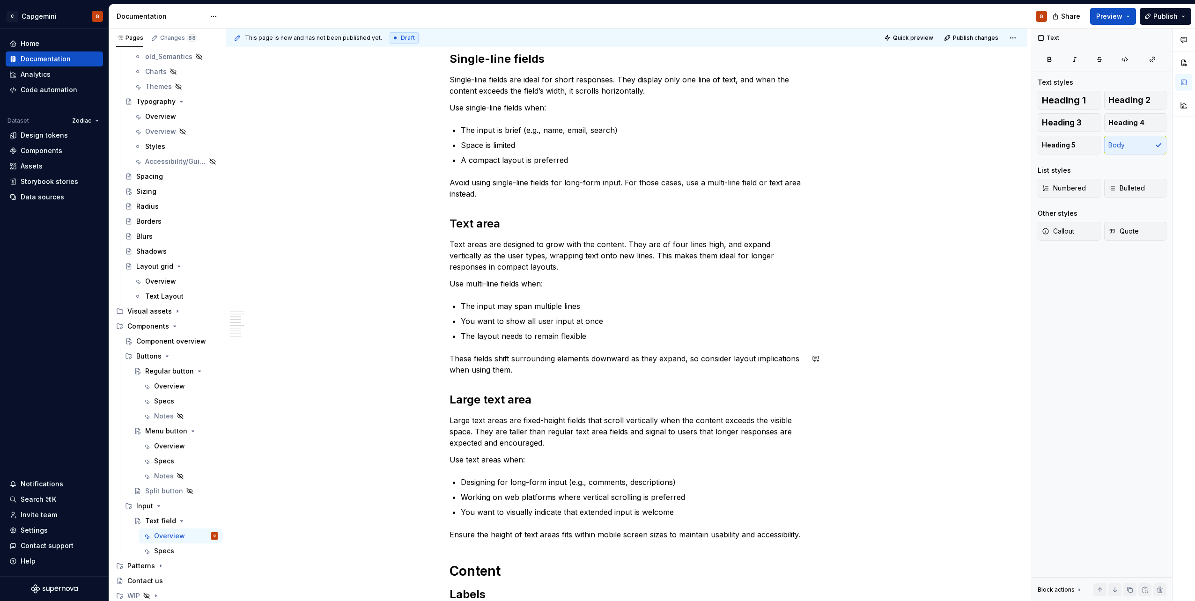
scroll to position [952, 0]
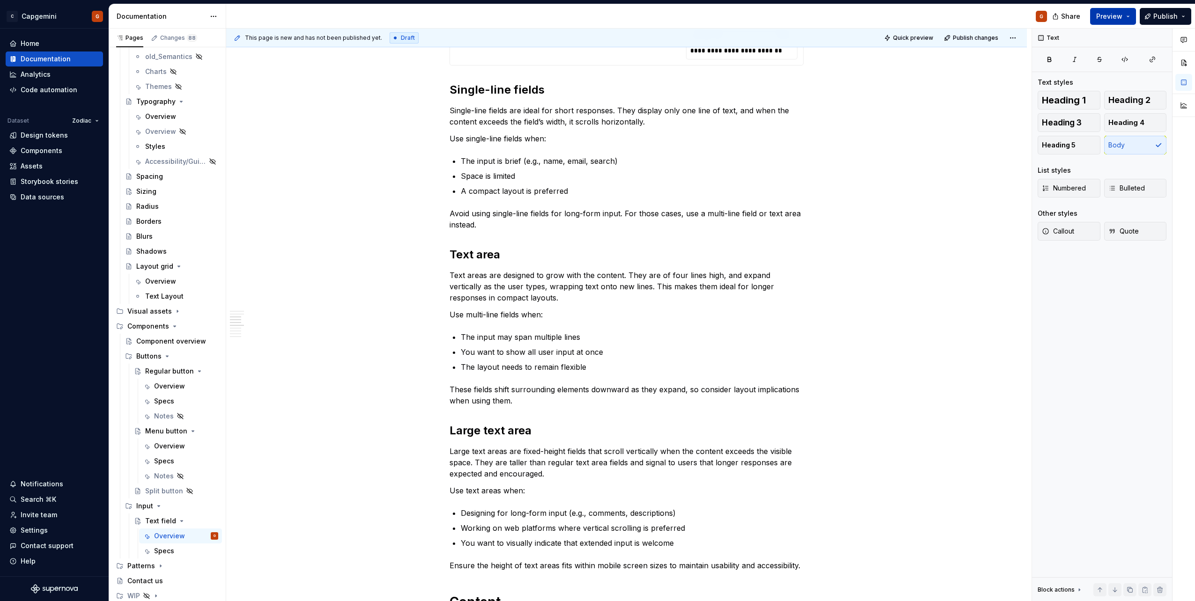
click at [1131, 19] on button "Preview" at bounding box center [1113, 16] width 46 height 17
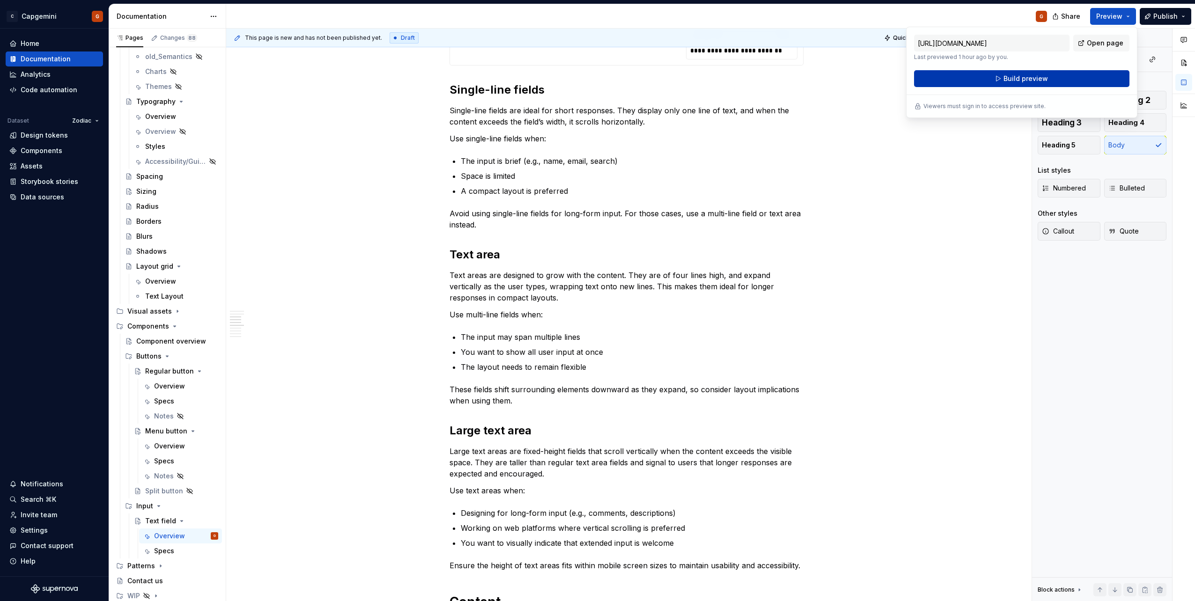
drag, startPoint x: 1131, startPoint y: 19, endPoint x: 1069, endPoint y: 79, distance: 86.4
click at [1069, 79] on button "Build preview" at bounding box center [1021, 78] width 215 height 17
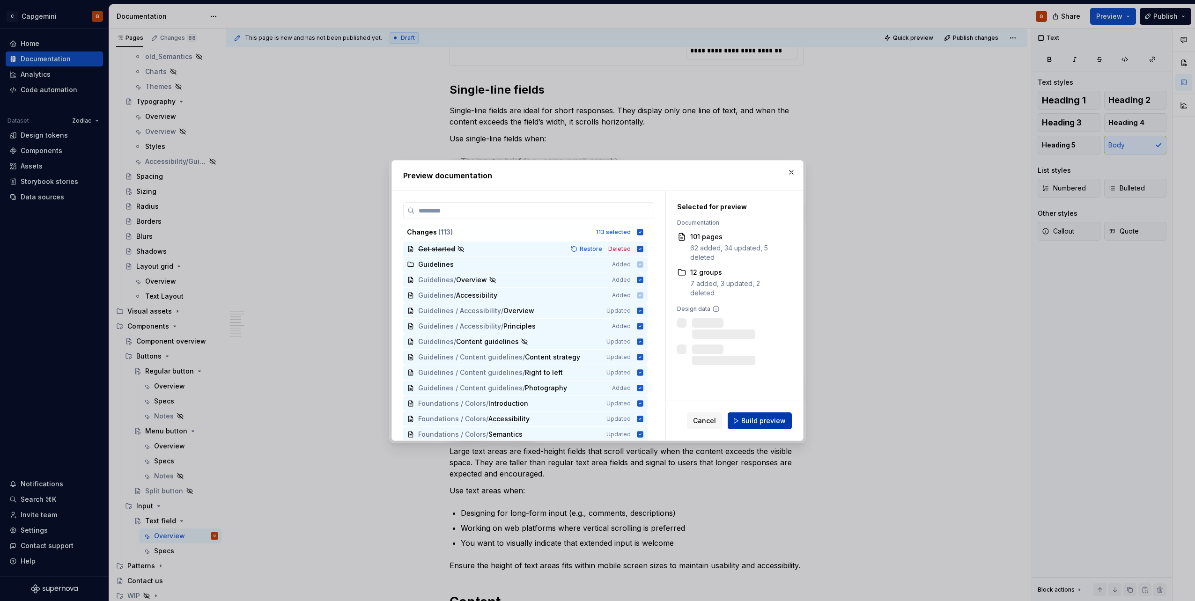
click at [772, 414] on button "Build preview" at bounding box center [760, 421] width 64 height 17
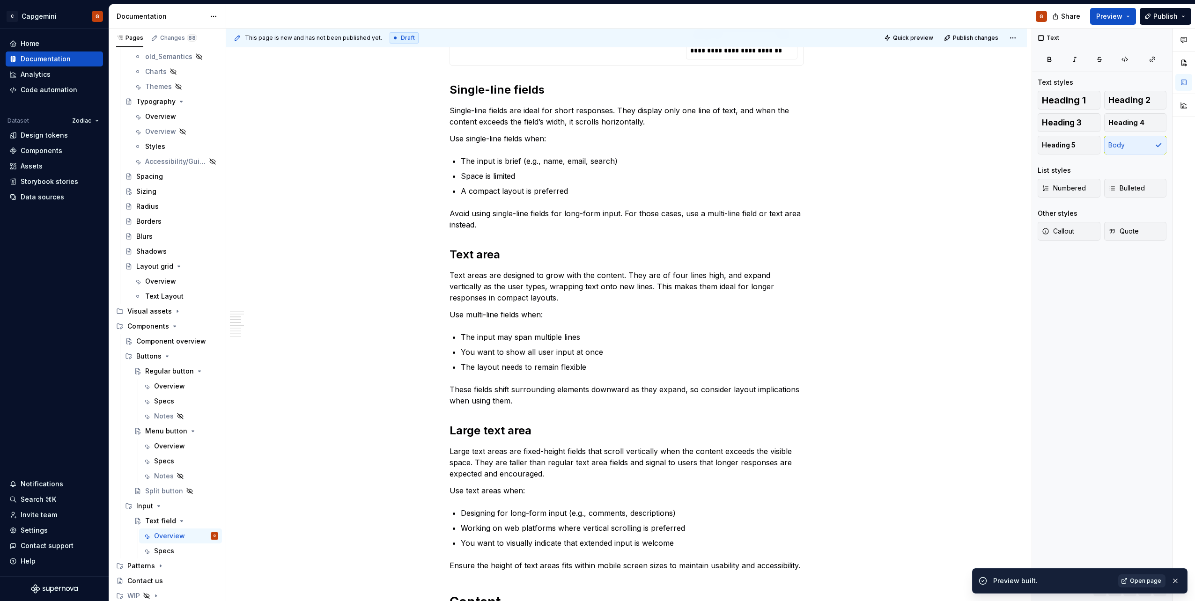
click at [1137, 582] on span "Open page" at bounding box center [1145, 580] width 31 height 7
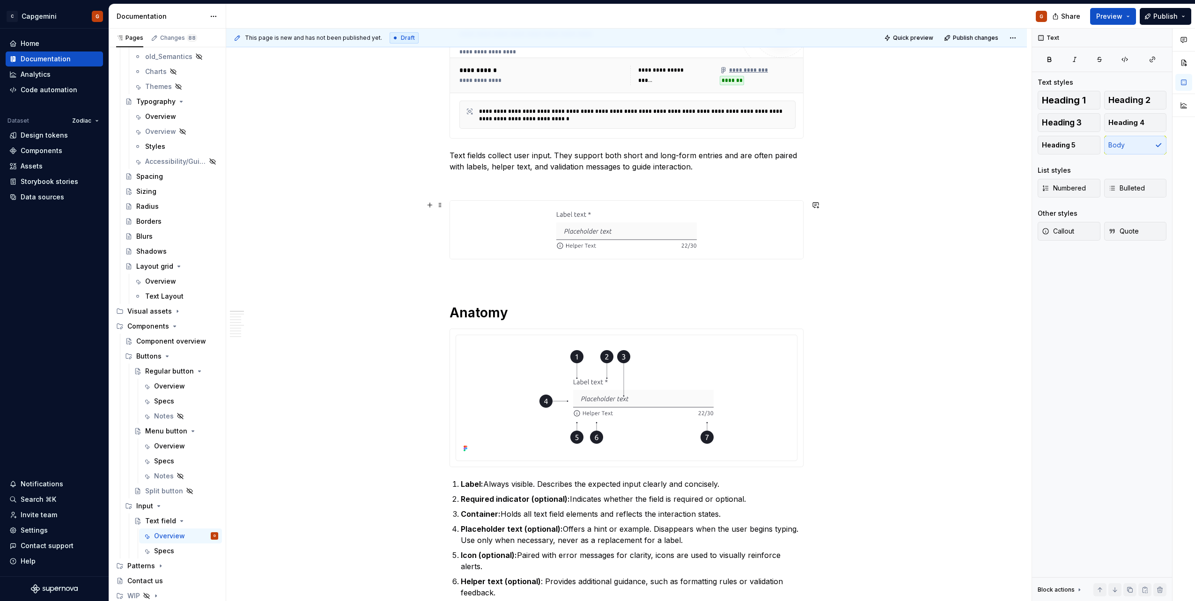
scroll to position [110, 0]
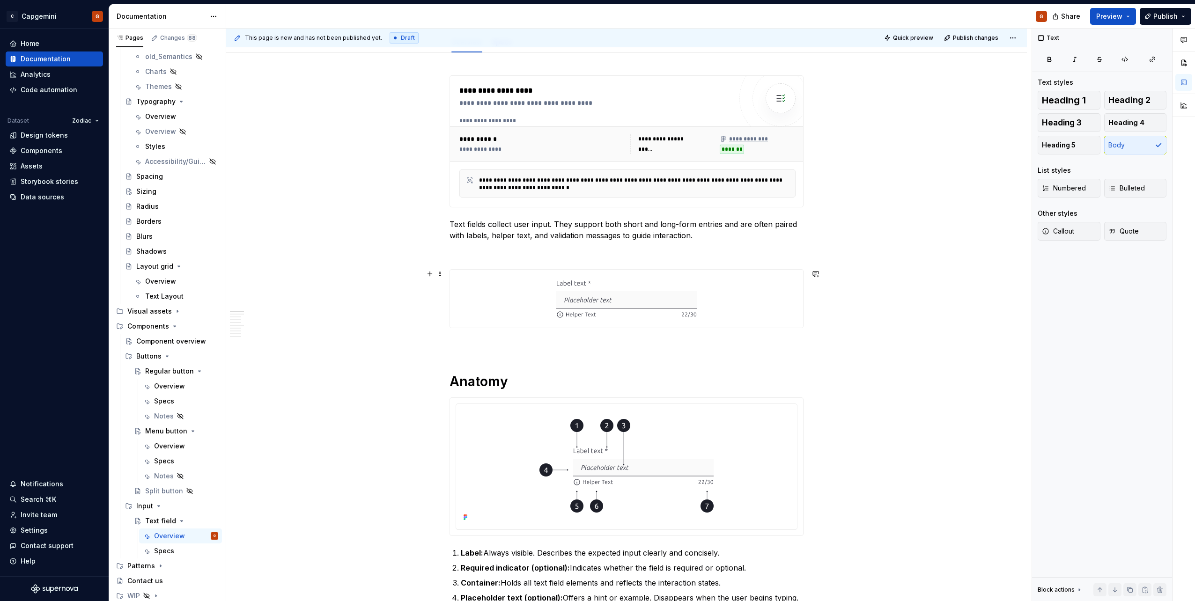
click at [671, 296] on img at bounding box center [626, 298] width 140 height 51
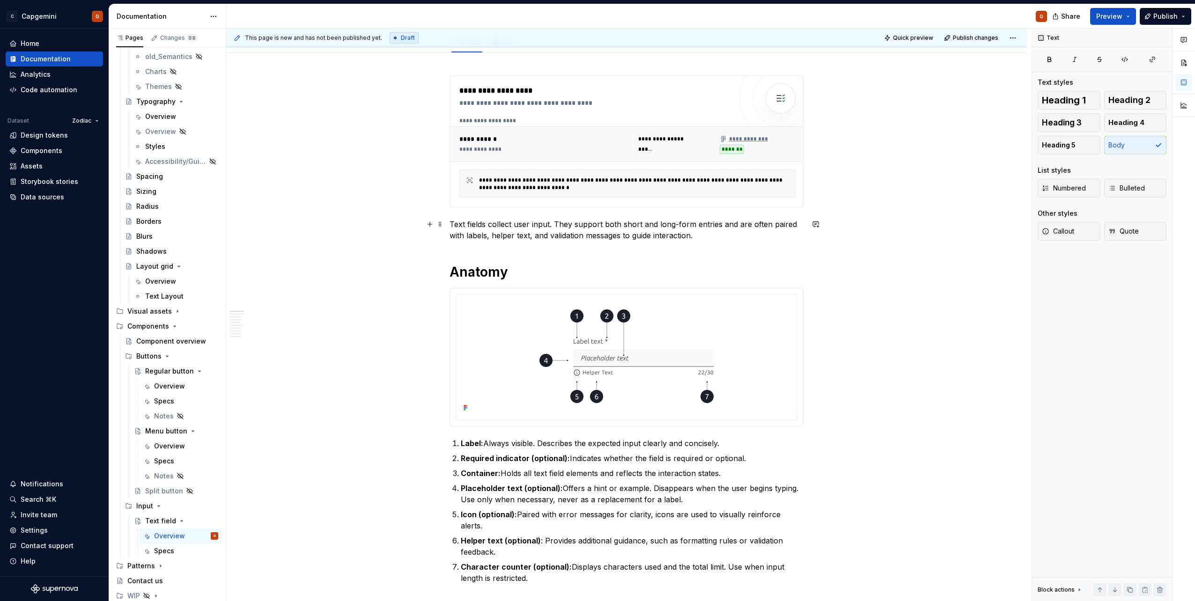
click at [450, 219] on p "Text fields collect user input. They support both short and long-form entries a…" at bounding box center [627, 230] width 354 height 22
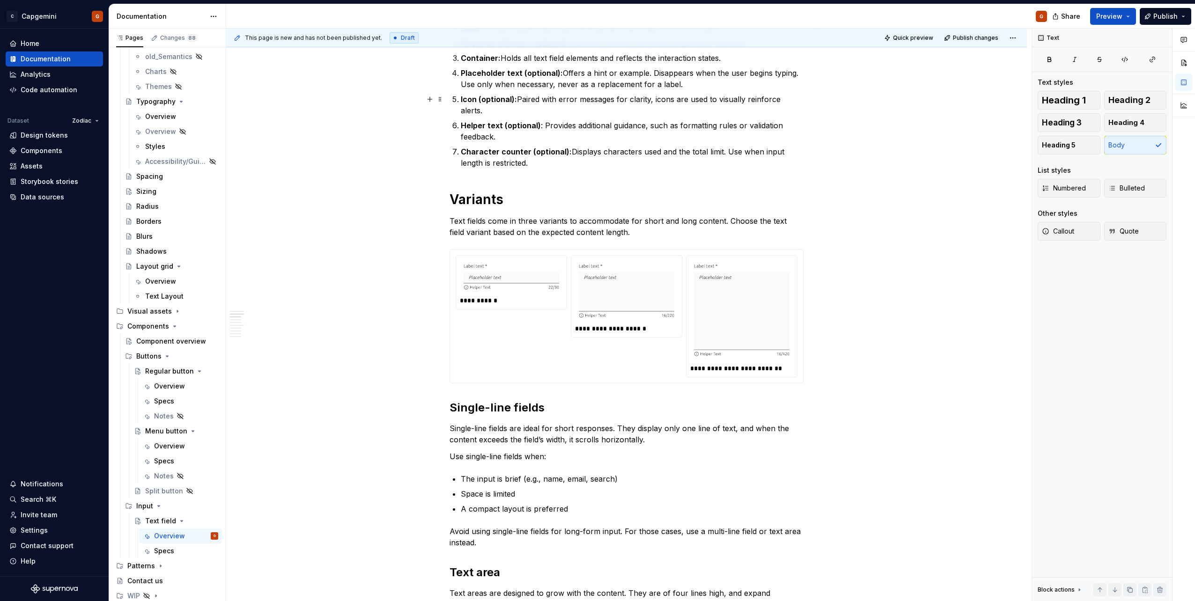
scroll to position [578, 0]
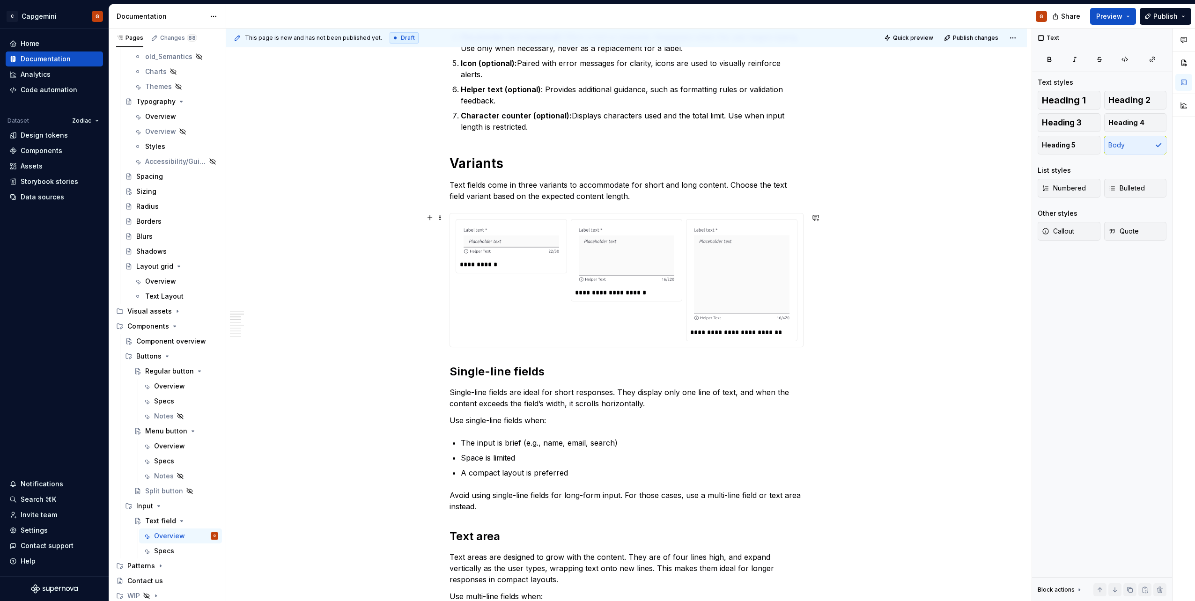
click at [580, 332] on div "**********" at bounding box center [627, 280] width 342 height 122
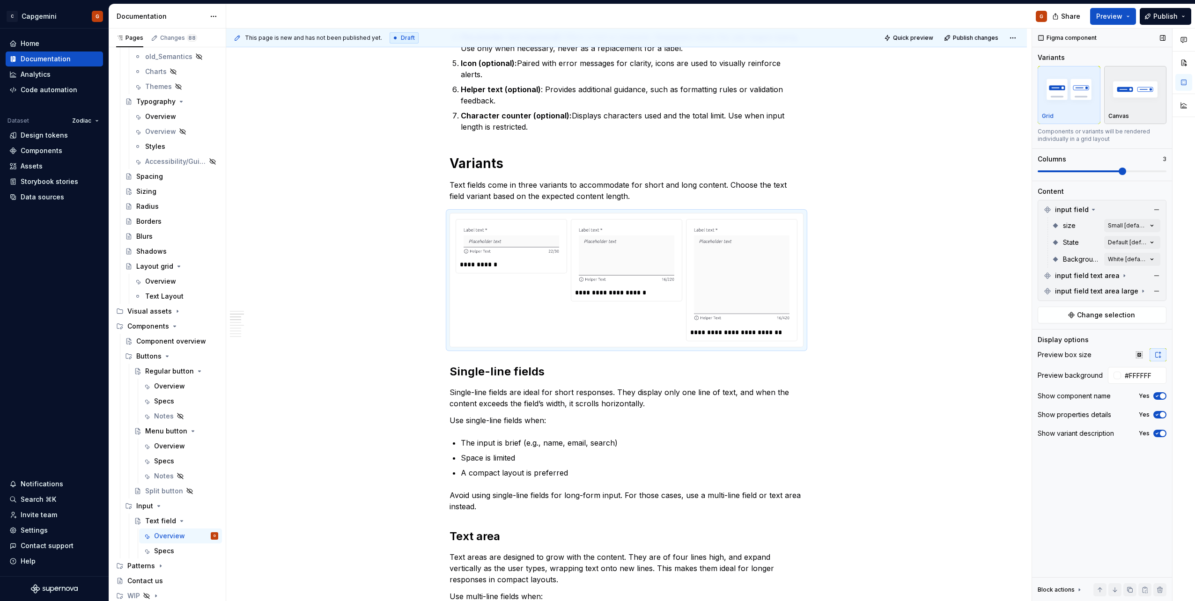
click at [1120, 114] on p "Canvas" at bounding box center [1118, 115] width 21 height 7
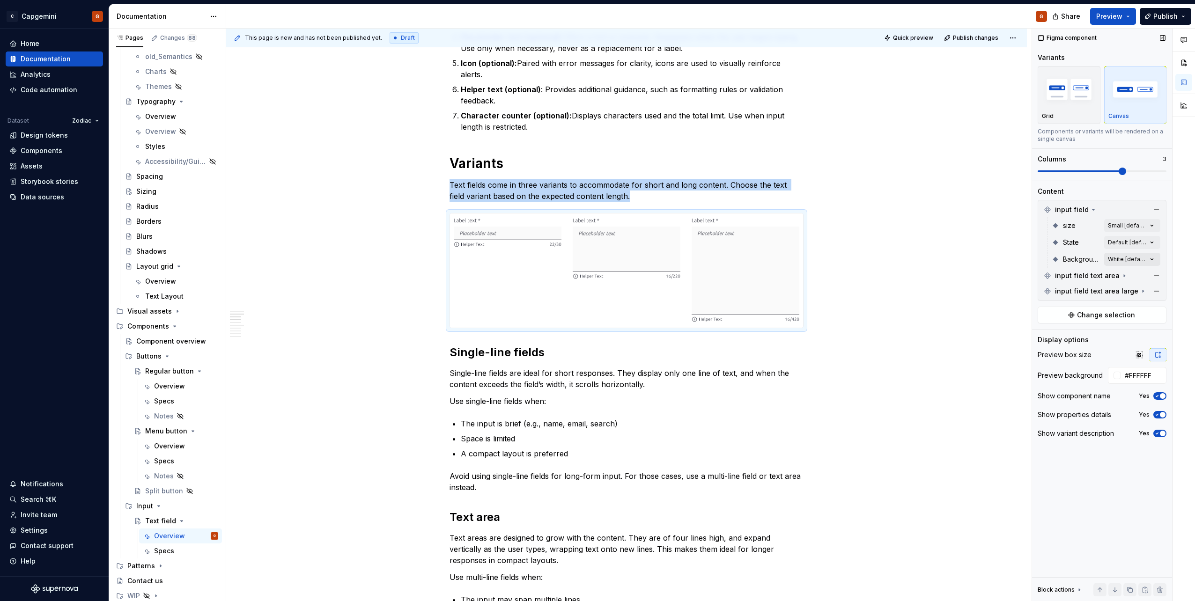
click at [1120, 262] on div "Comments Open comments No comments yet Select ‘Comment’ from the block context …" at bounding box center [1113, 315] width 163 height 573
click at [1070, 307] on span "Surface Tertiary Neutral lite" at bounding box center [1096, 304] width 91 height 9
click at [1100, 468] on div "Comments Open comments No comments yet Select ‘Comment’ from the block context …" at bounding box center [1113, 315] width 163 height 573
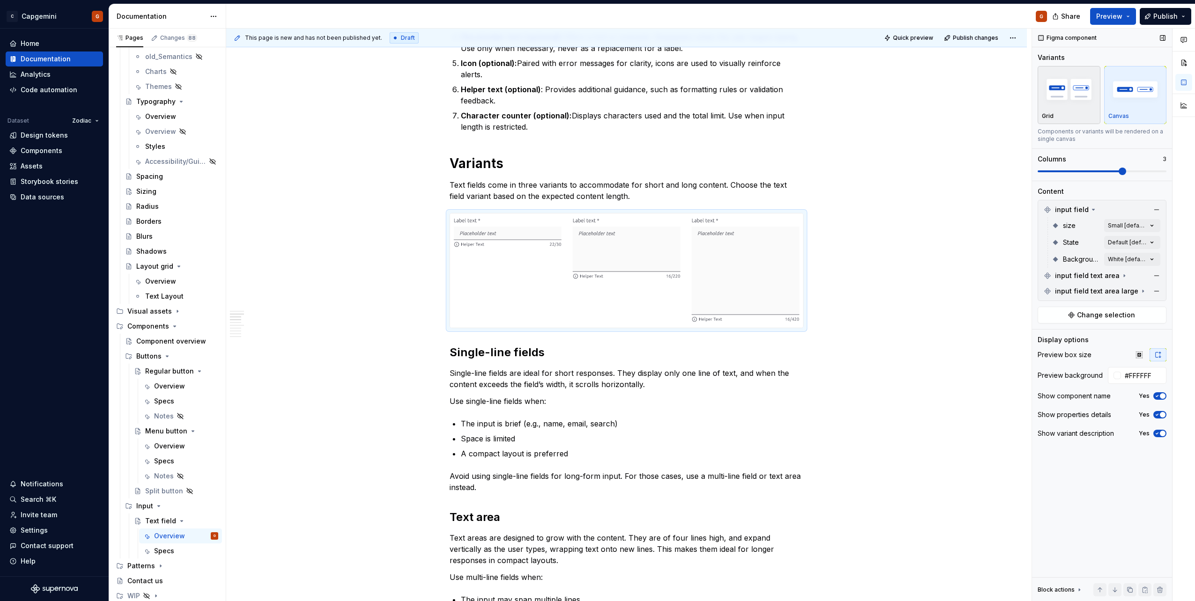
click at [1082, 115] on div "Grid" at bounding box center [1069, 115] width 54 height 7
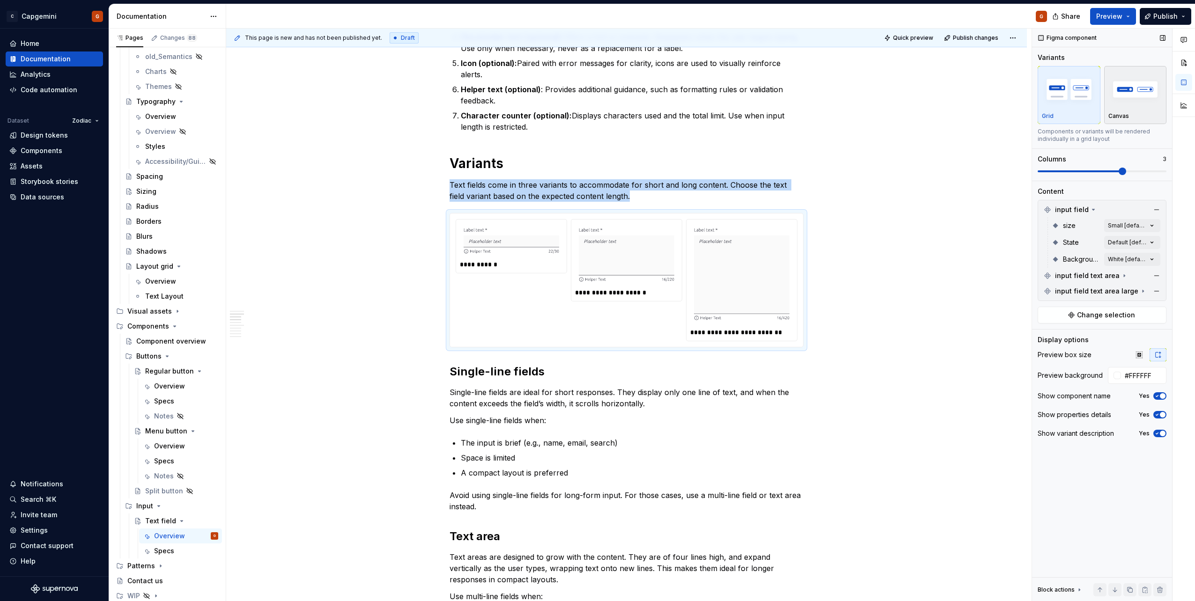
click at [1128, 118] on p "Canvas" at bounding box center [1118, 115] width 21 height 7
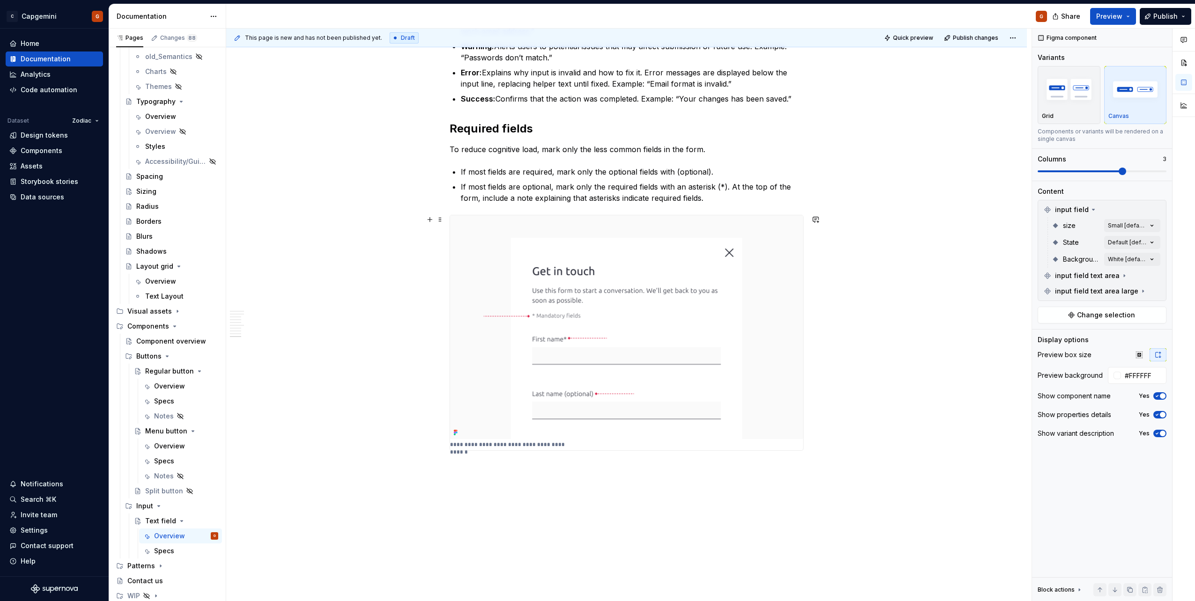
scroll to position [1777, 0]
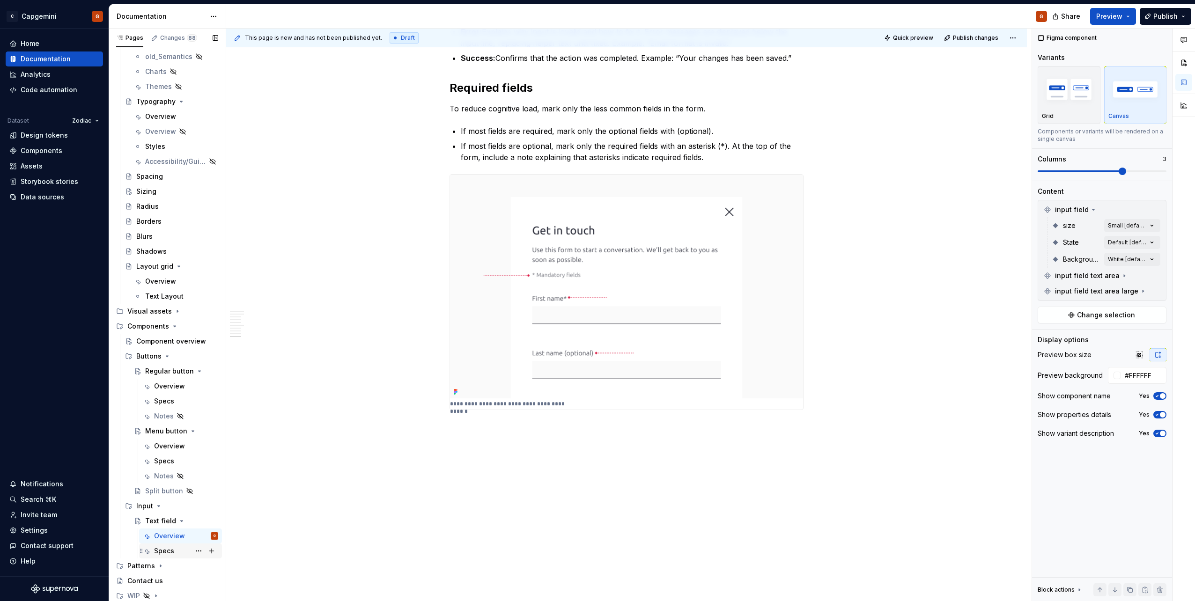
click at [184, 547] on div "Specs" at bounding box center [186, 551] width 64 height 13
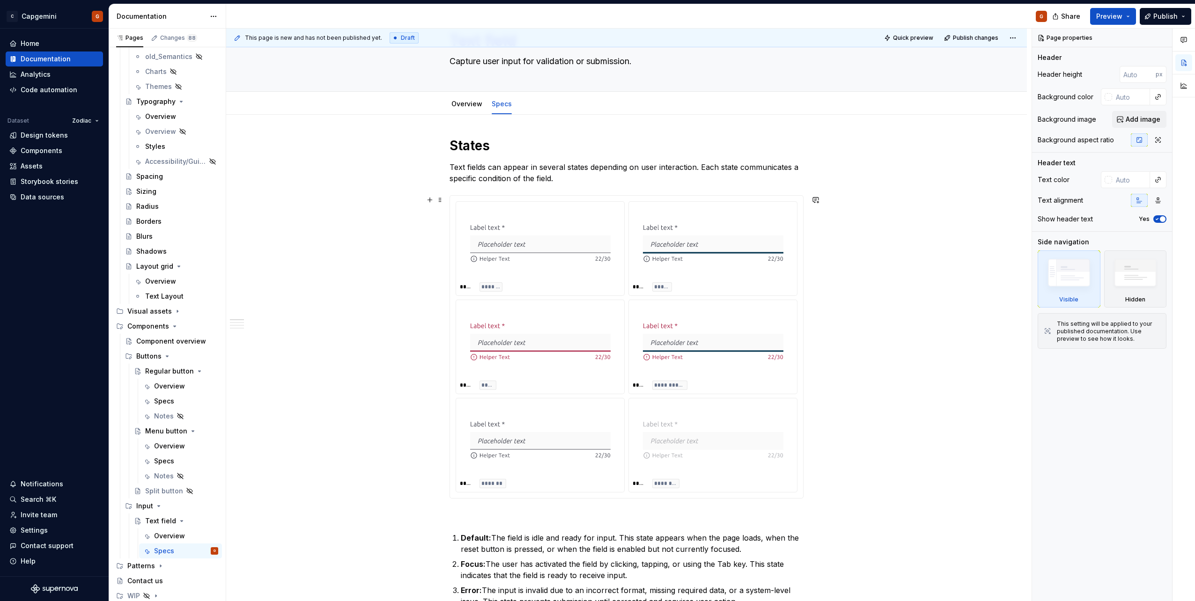
scroll to position [47, 0]
click at [628, 202] on div "**********" at bounding box center [626, 348] width 353 height 302
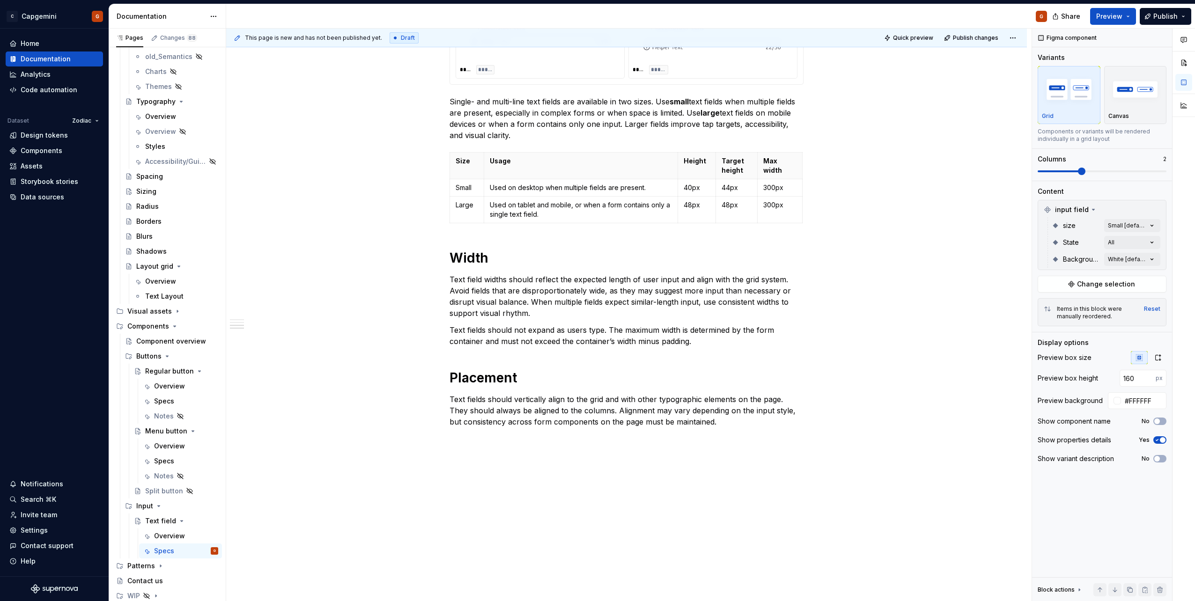
scroll to position [837, 0]
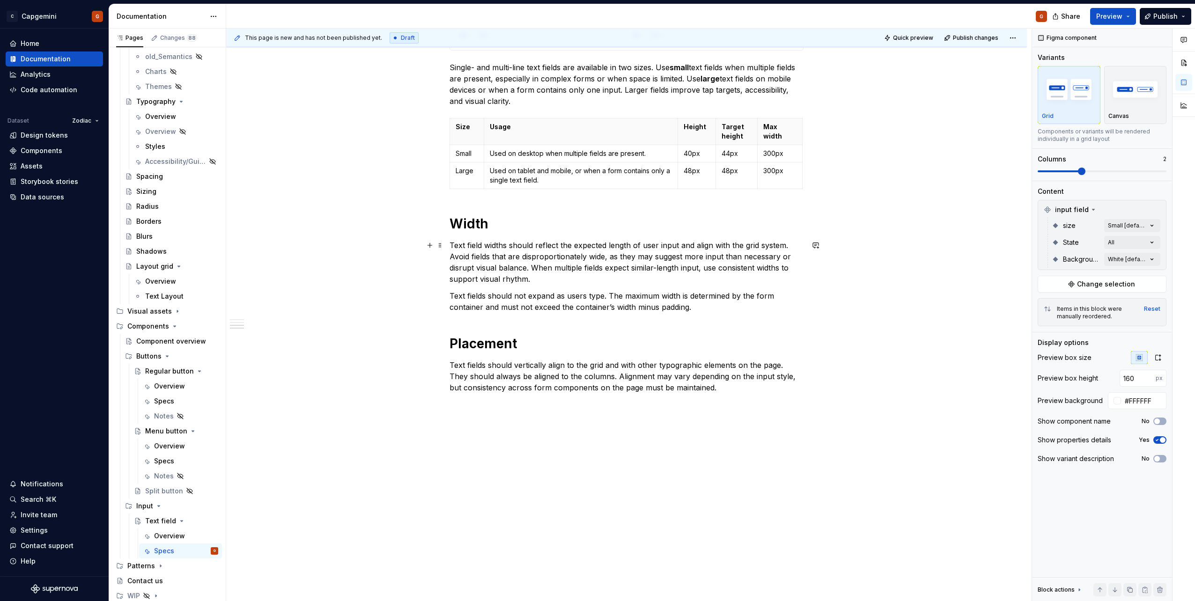
type textarea "*"
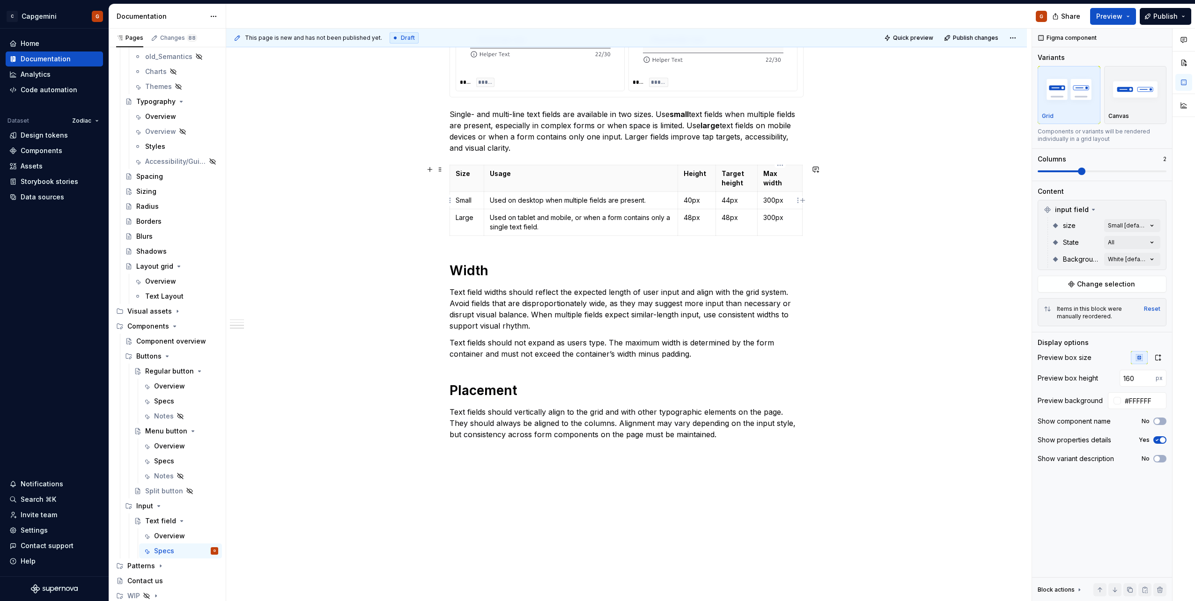
click at [774, 202] on p "300px" at bounding box center [779, 200] width 33 height 9
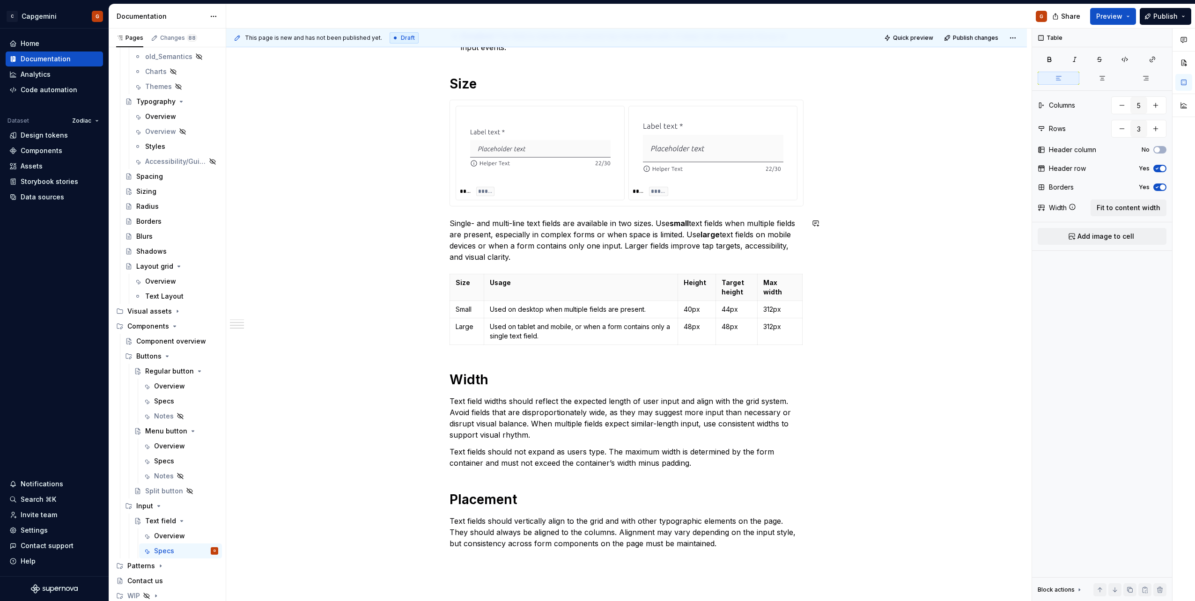
scroll to position [649, 0]
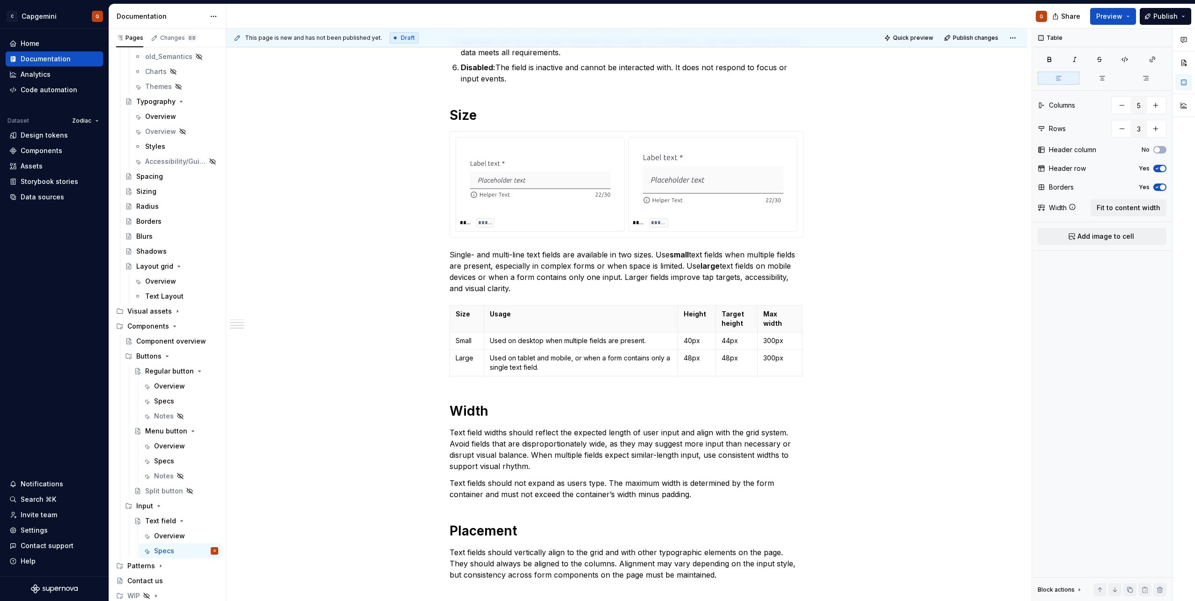
type textarea "*"
